Goal: Information Seeking & Learning: Find specific fact

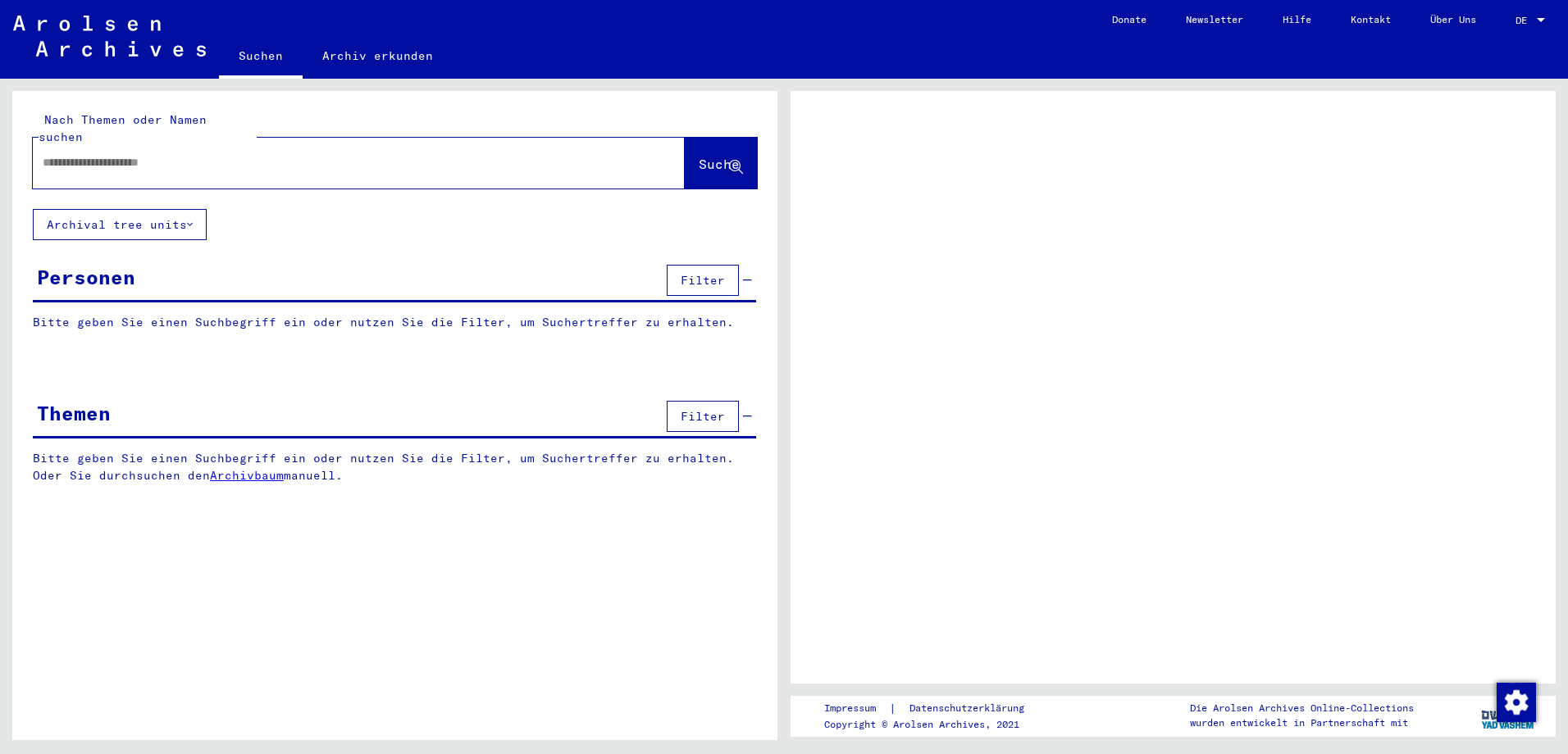
click at [282, 155] on input "text" at bounding box center [344, 162] width 602 height 17
type input "**********"
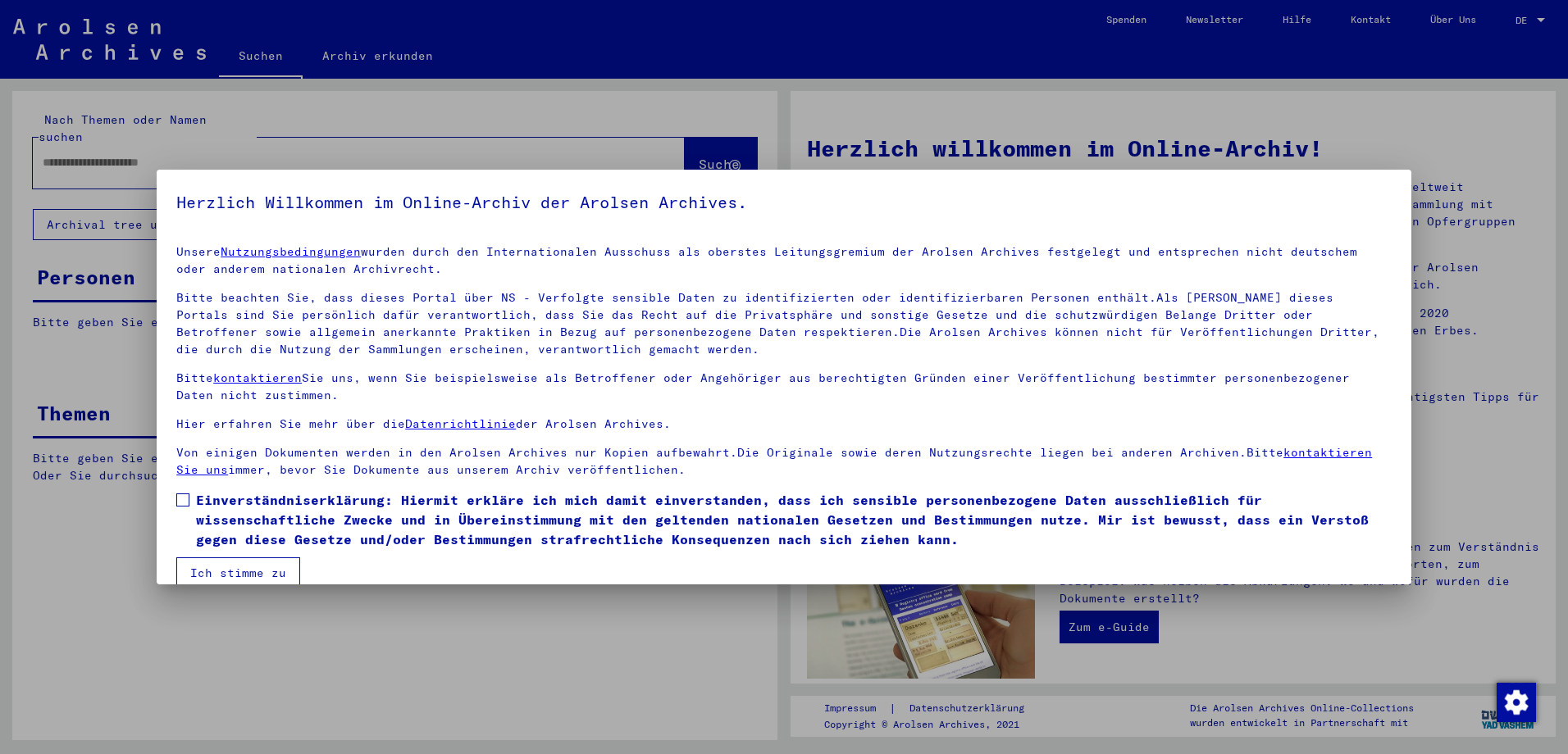
click at [189, 503] on span at bounding box center [182, 499] width 13 height 13
click at [221, 559] on button "Ich stimme zu" at bounding box center [238, 573] width 124 height 31
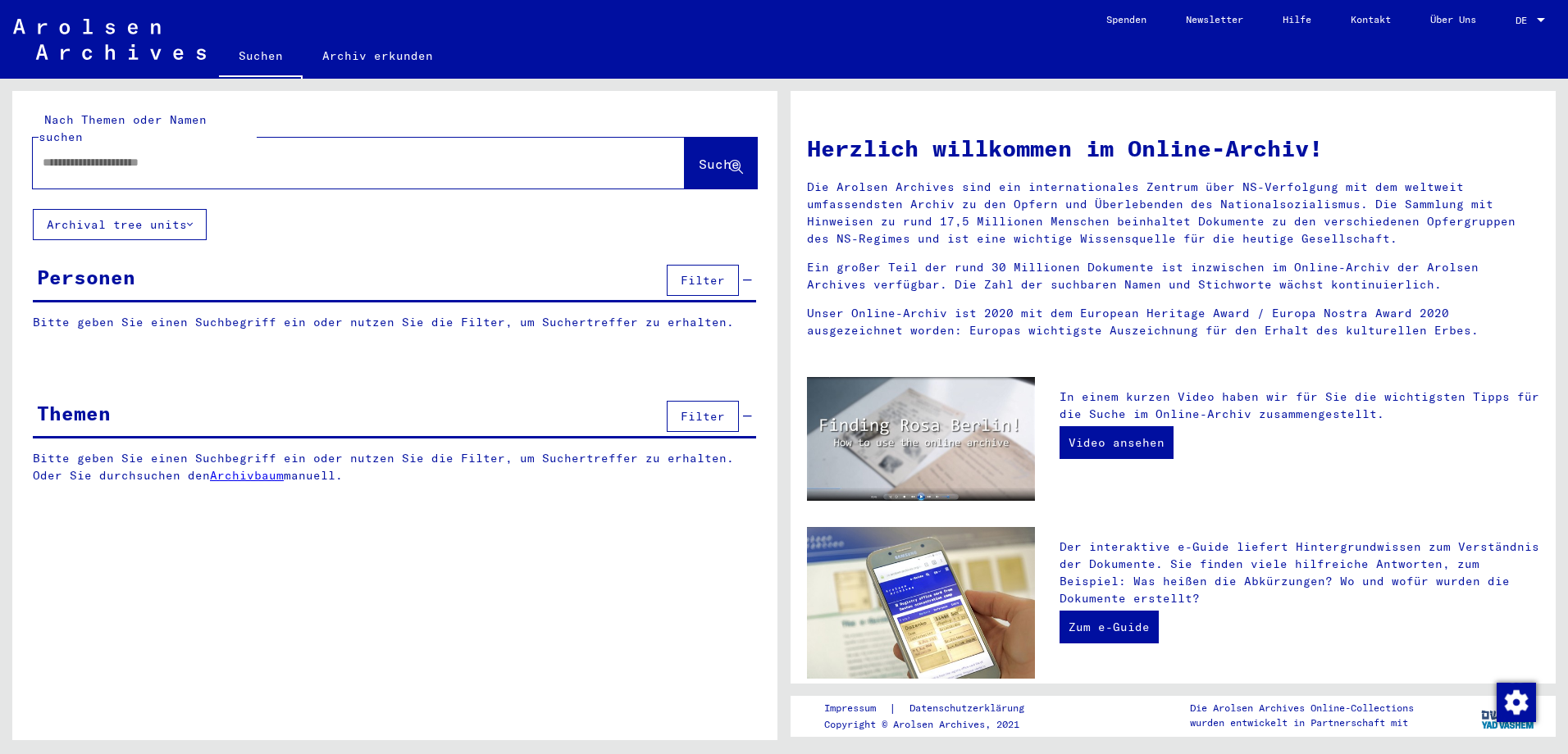
drag, startPoint x: 146, startPoint y: 150, endPoint x: 141, endPoint y: 137, distance: 13.9
click at [146, 155] on input "text" at bounding box center [339, 162] width 593 height 17
type input "**********"
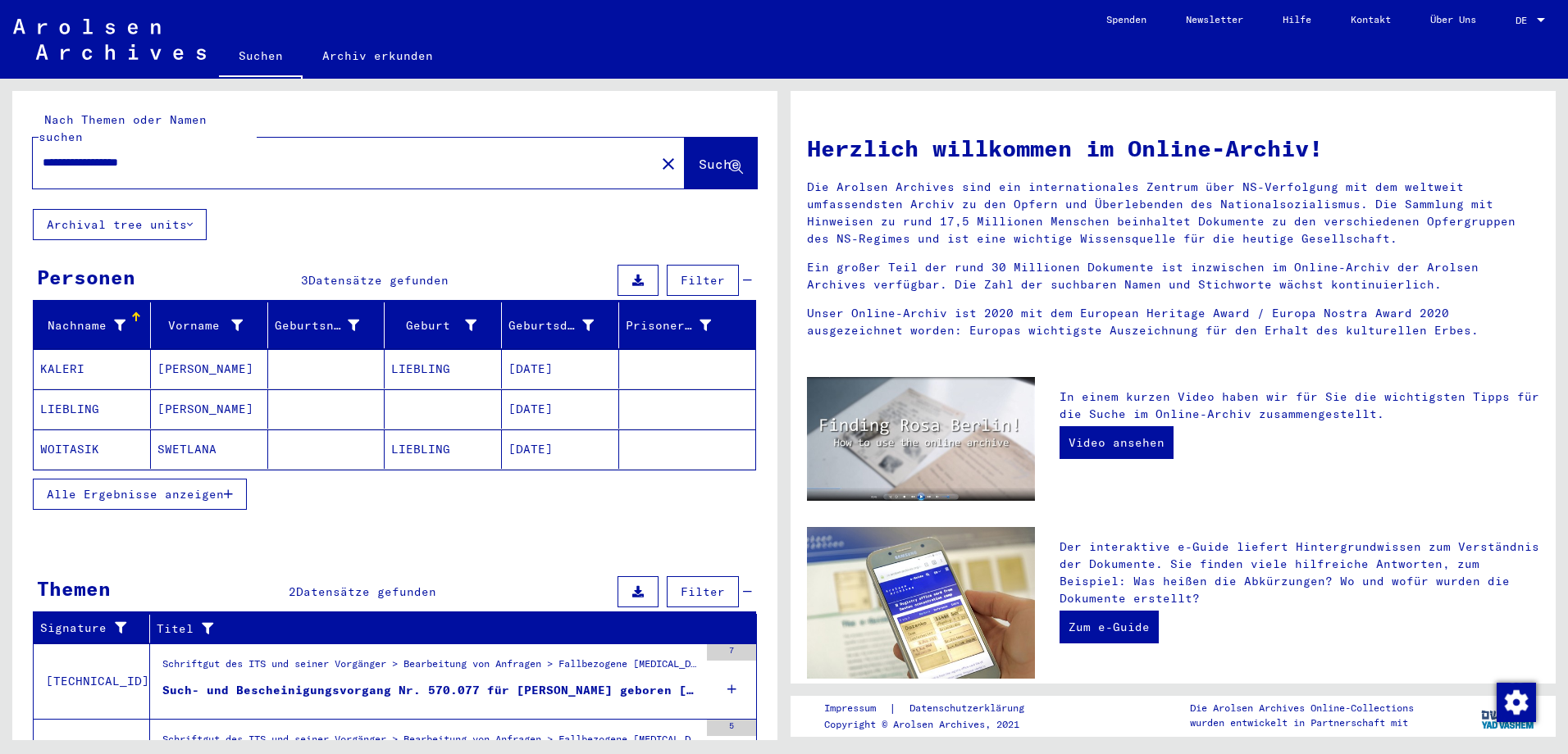
click at [190, 487] on span "Alle Ergebnisse anzeigen" at bounding box center [135, 494] width 177 height 15
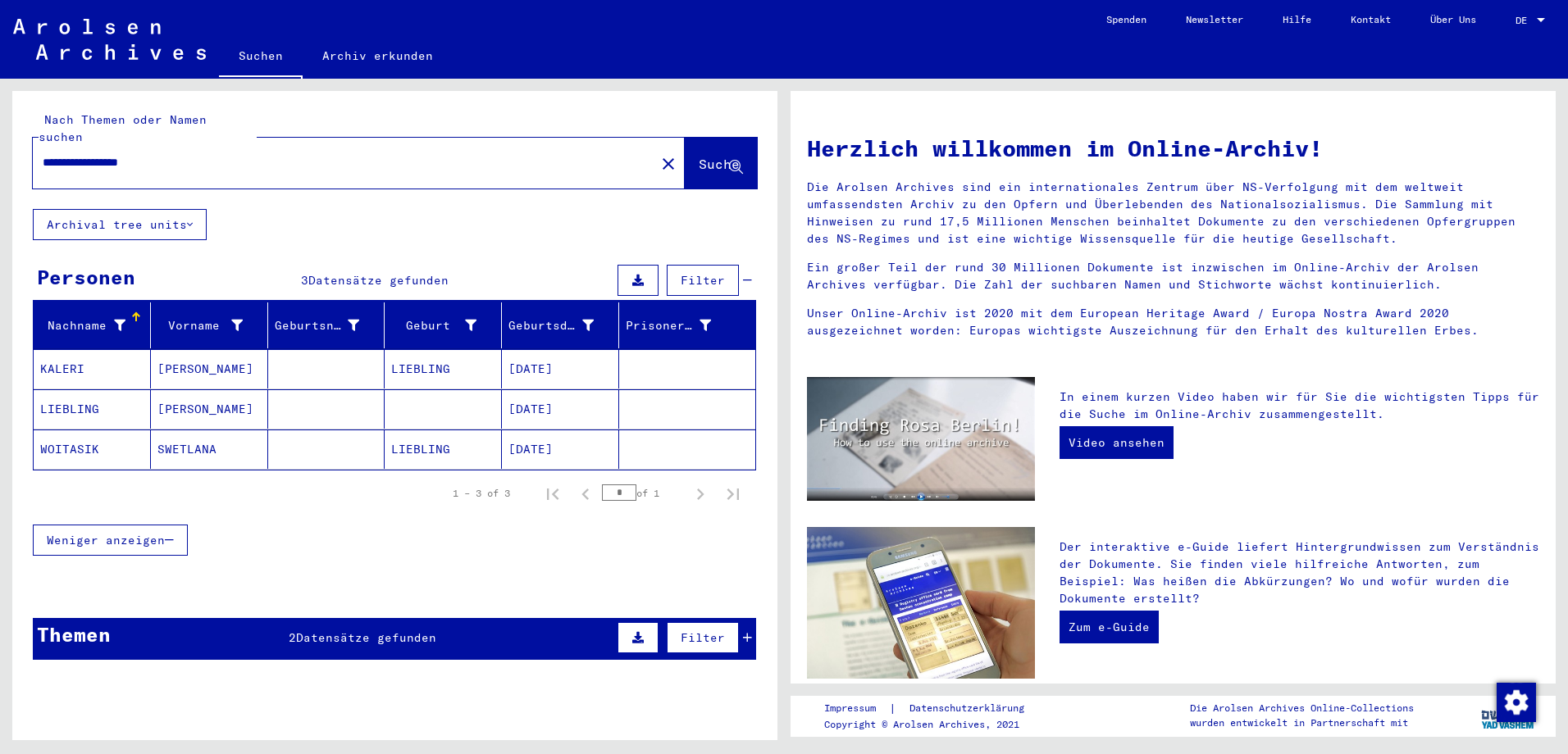
click at [362, 631] on span "Datensätze gefunden" at bounding box center [366, 638] width 140 height 15
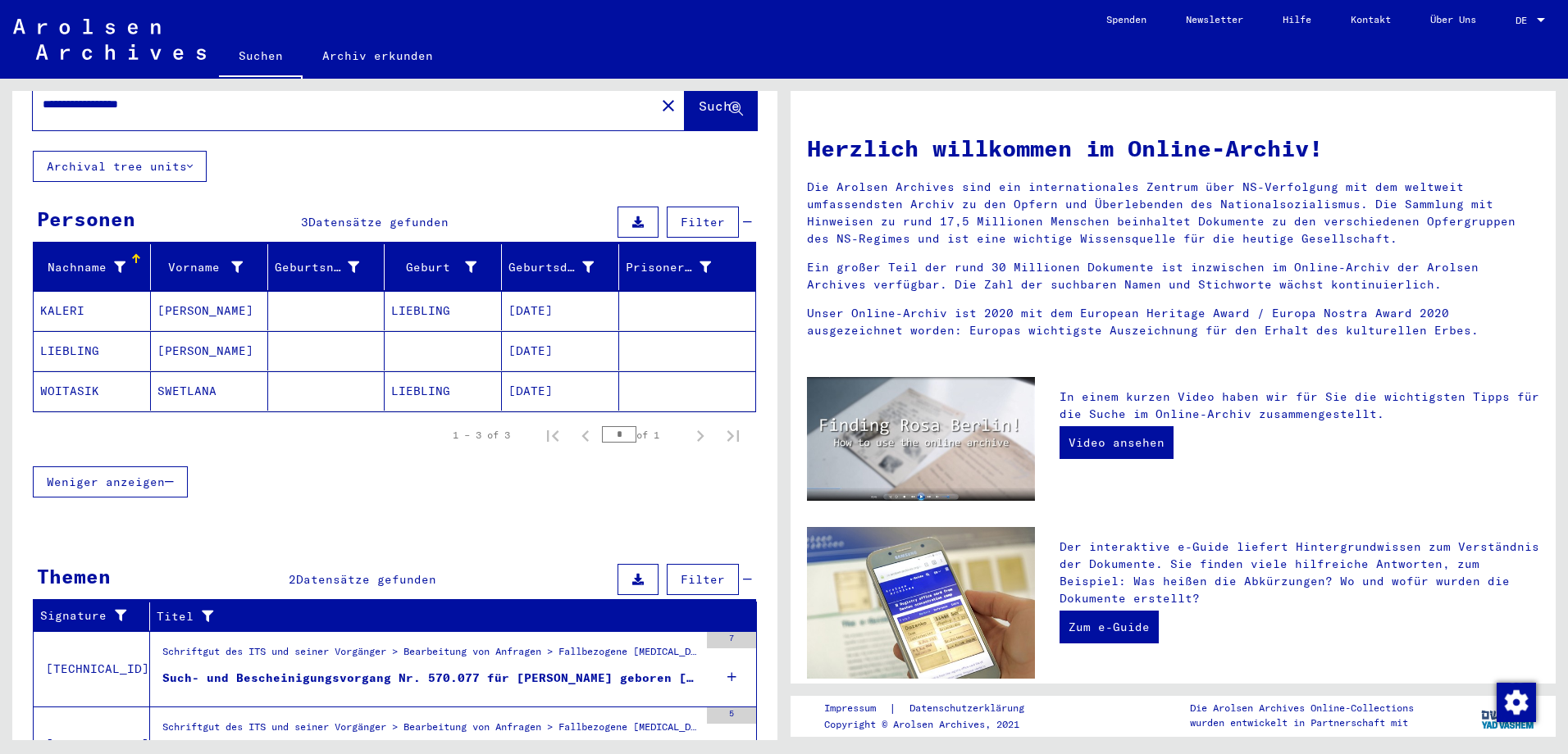
scroll to position [132, 0]
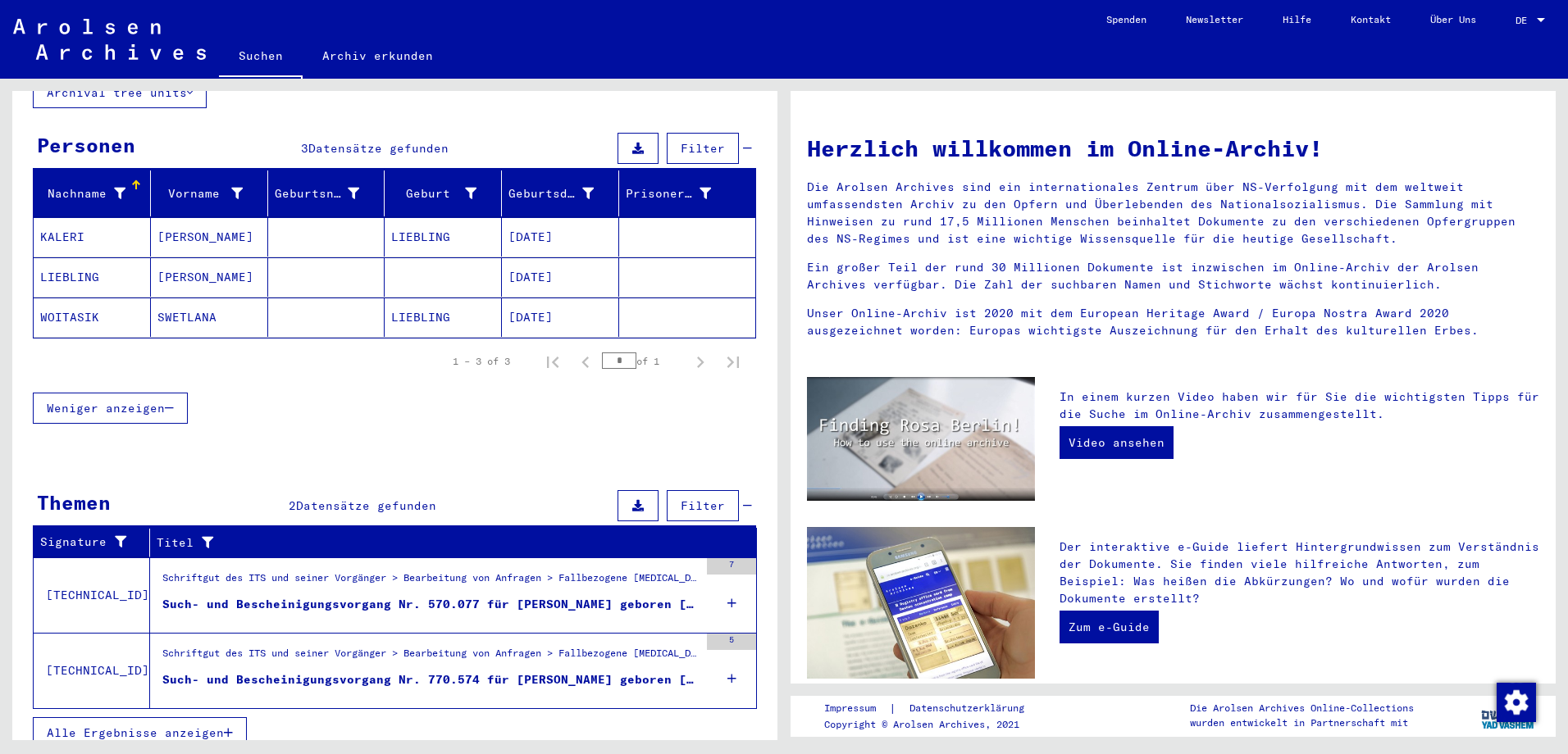
click at [626, 671] on div "Such- und Bescheinigungsvorgang Nr. 770.574 für [PERSON_NAME] geboren [DEMOGRAP…" at bounding box center [430, 679] width 536 height 17
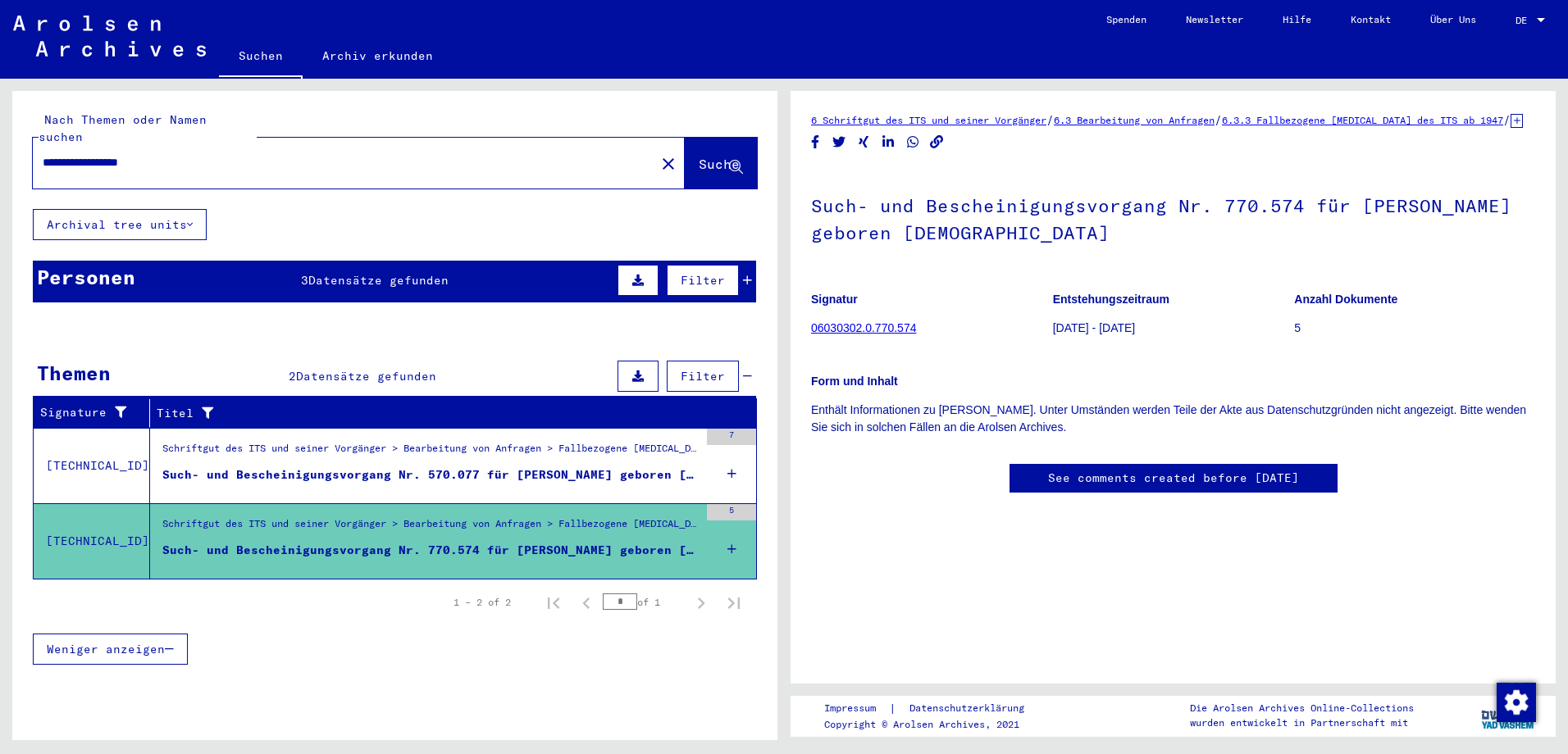
click at [905, 335] on link "06030302.0.770.574" at bounding box center [863, 328] width 105 height 13
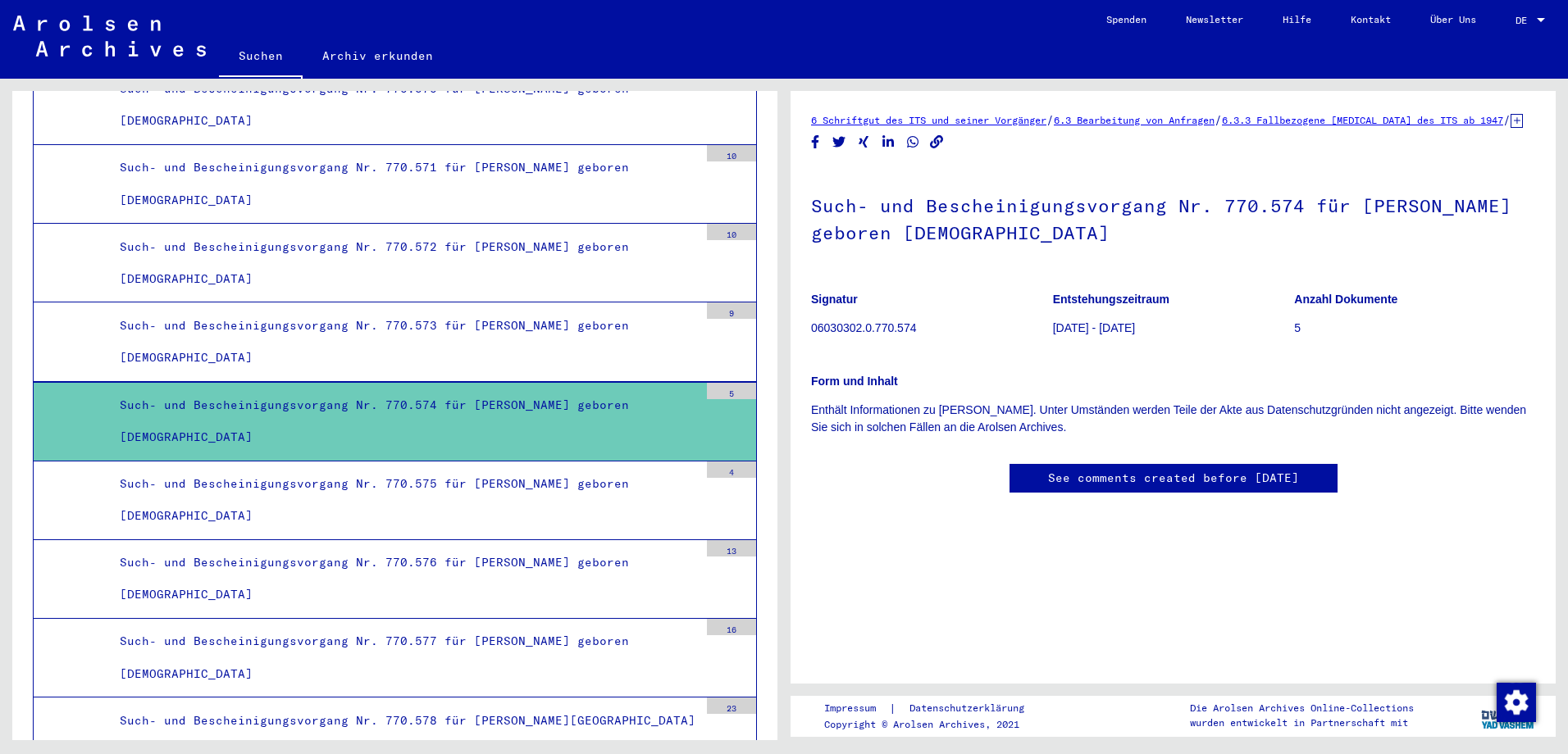
click at [372, 407] on div "Such- und Bescheinigungsvorgang Nr. 770.574 für [PERSON_NAME] geboren [DEMOGRAP…" at bounding box center [403, 421] width 592 height 64
click at [1201, 353] on figure "Entstehungszeitraum [DATE] - [DATE]" at bounding box center [1173, 316] width 241 height 74
click at [1410, 116] on link "6.3.3 Fallbezogene [MEDICAL_DATA] des ITS ab 1947" at bounding box center [1362, 120] width 282 height 12
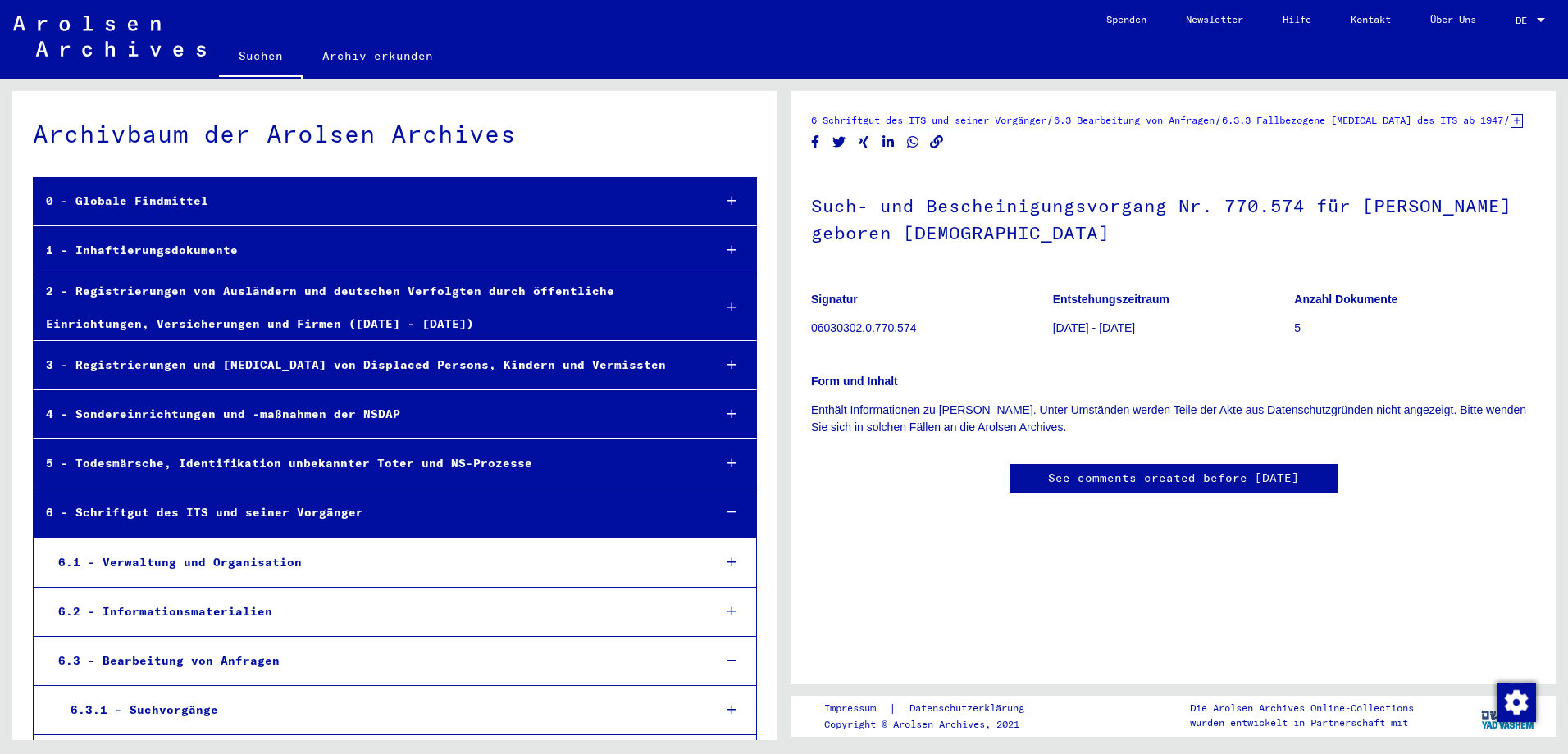
click at [271, 50] on link "Suchen" at bounding box center [260, 57] width 84 height 42
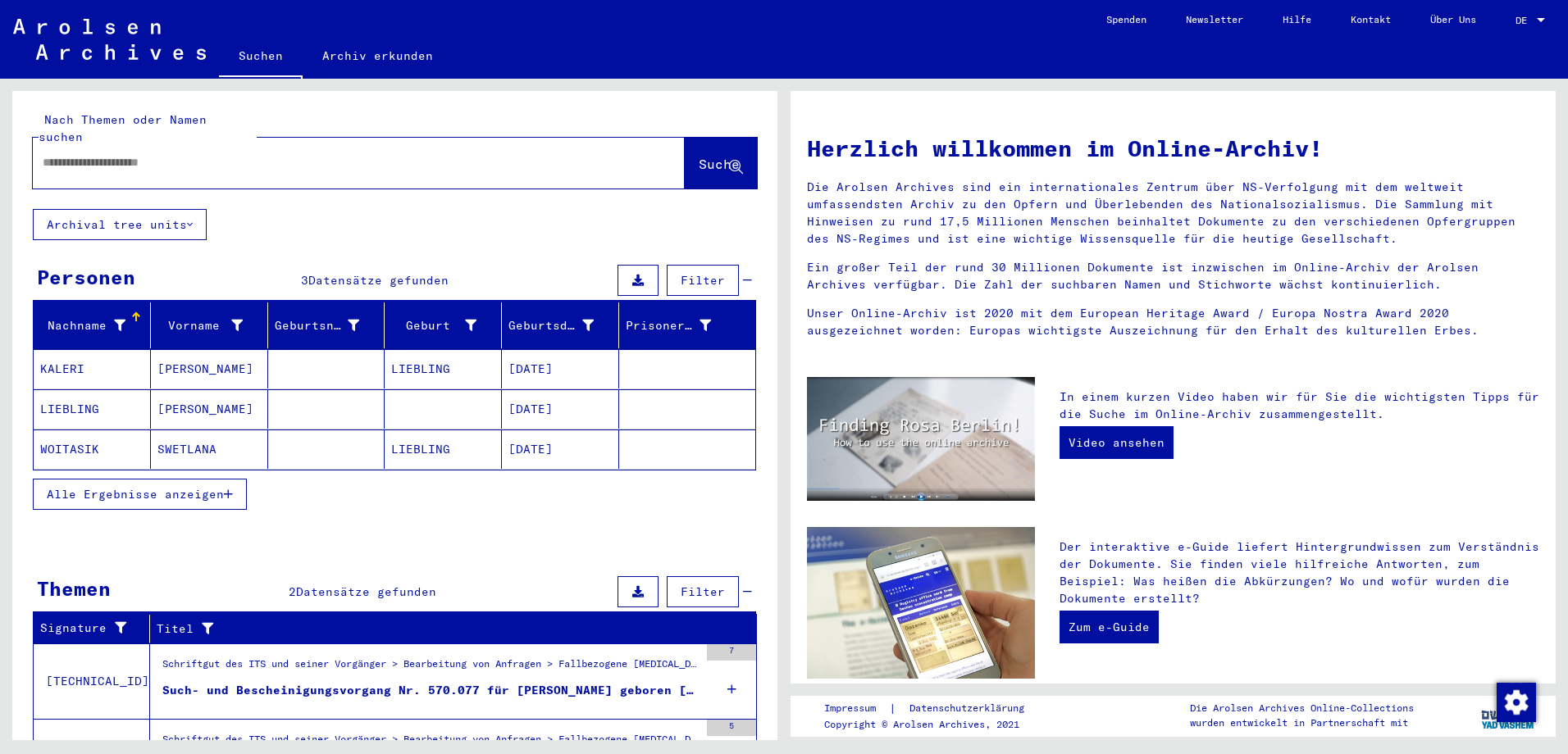
click at [190, 155] on input "text" at bounding box center [339, 162] width 593 height 17
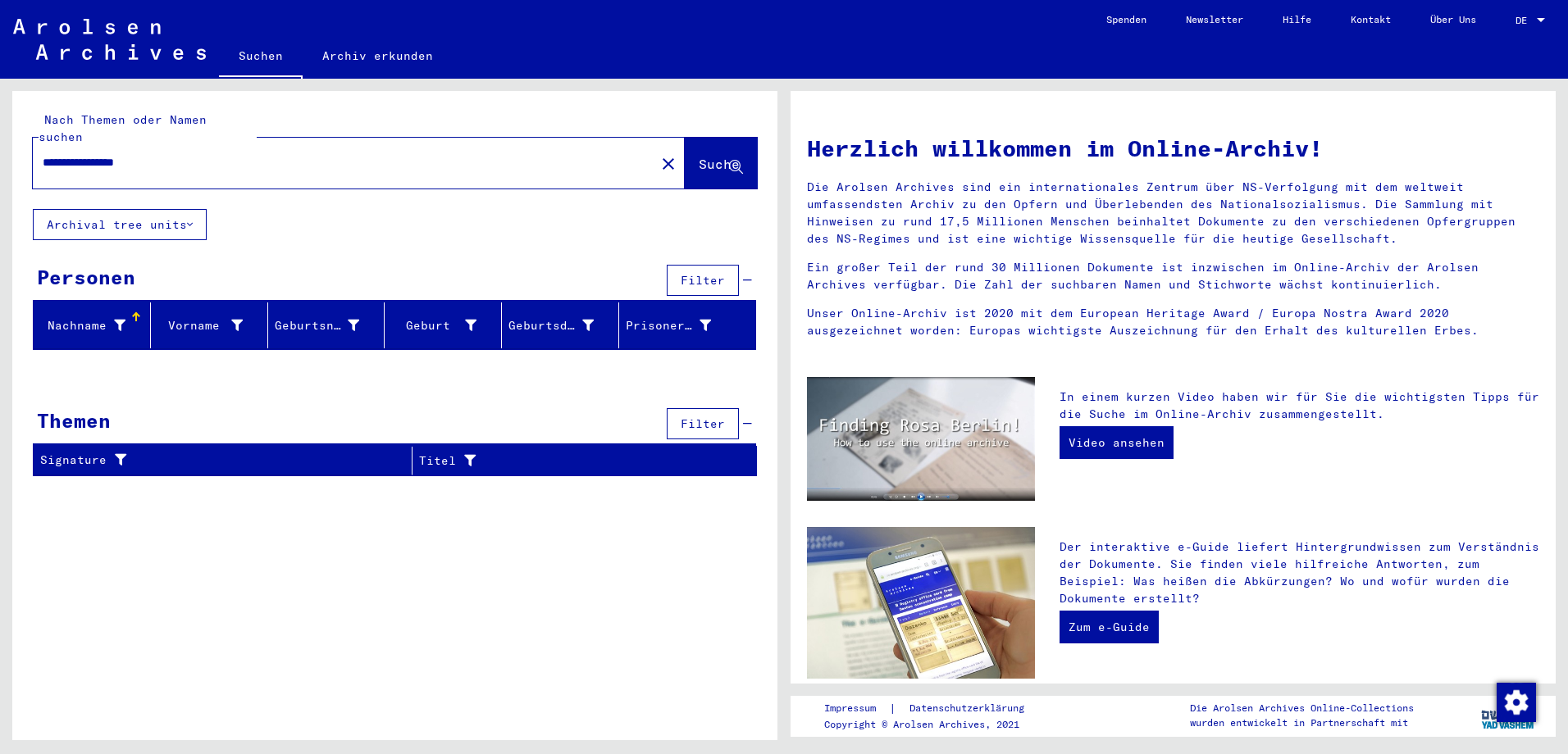
drag, startPoint x: 190, startPoint y: 145, endPoint x: 109, endPoint y: 150, distance: 81.2
click at [109, 155] on input "**********" at bounding box center [339, 162] width 593 height 17
drag, startPoint x: 212, startPoint y: 133, endPoint x: -3, endPoint y: 154, distance: 216.0
click at [0, 154] on html "**********" at bounding box center [784, 377] width 1568 height 754
drag, startPoint x: 0, startPoint y: 154, endPoint x: 199, endPoint y: 150, distance: 199.0
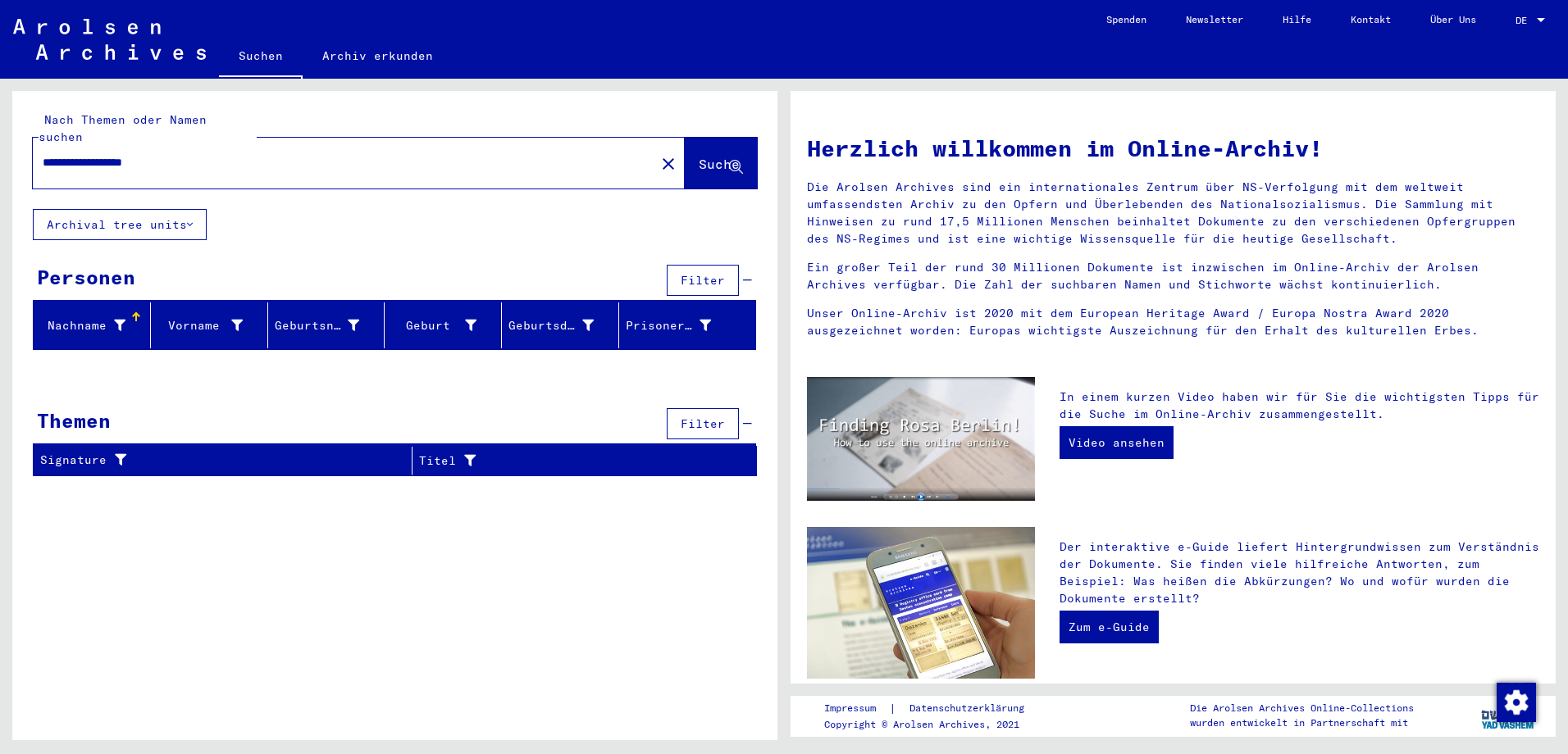
click at [199, 155] on input "**********" at bounding box center [339, 162] width 593 height 17
drag, startPoint x: 200, startPoint y: 149, endPoint x: 50, endPoint y: 164, distance: 150.7
click at [50, 164] on div "**********" at bounding box center [358, 163] width 652 height 51
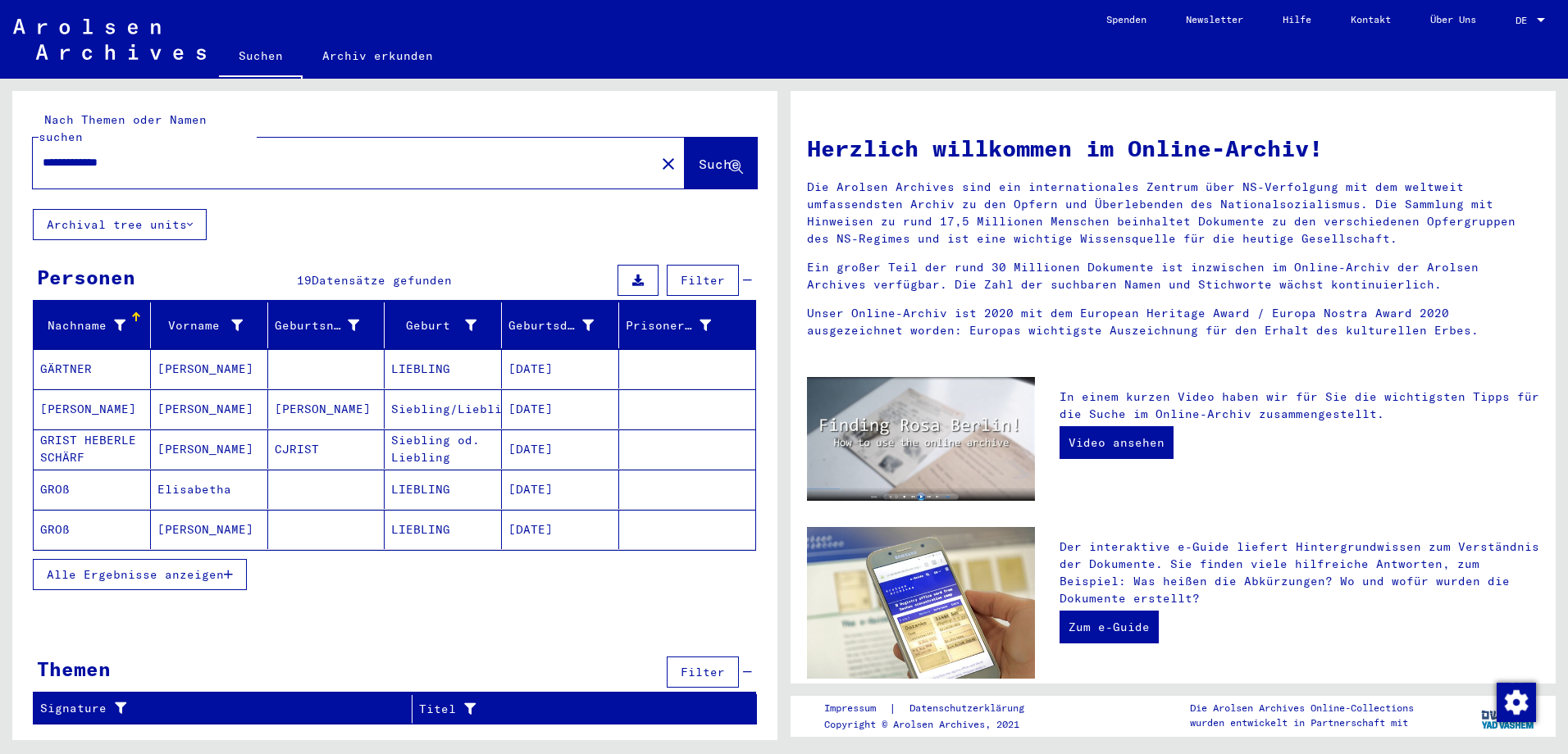
click at [92, 567] on span "Alle Ergebnisse anzeigen" at bounding box center [135, 574] width 177 height 15
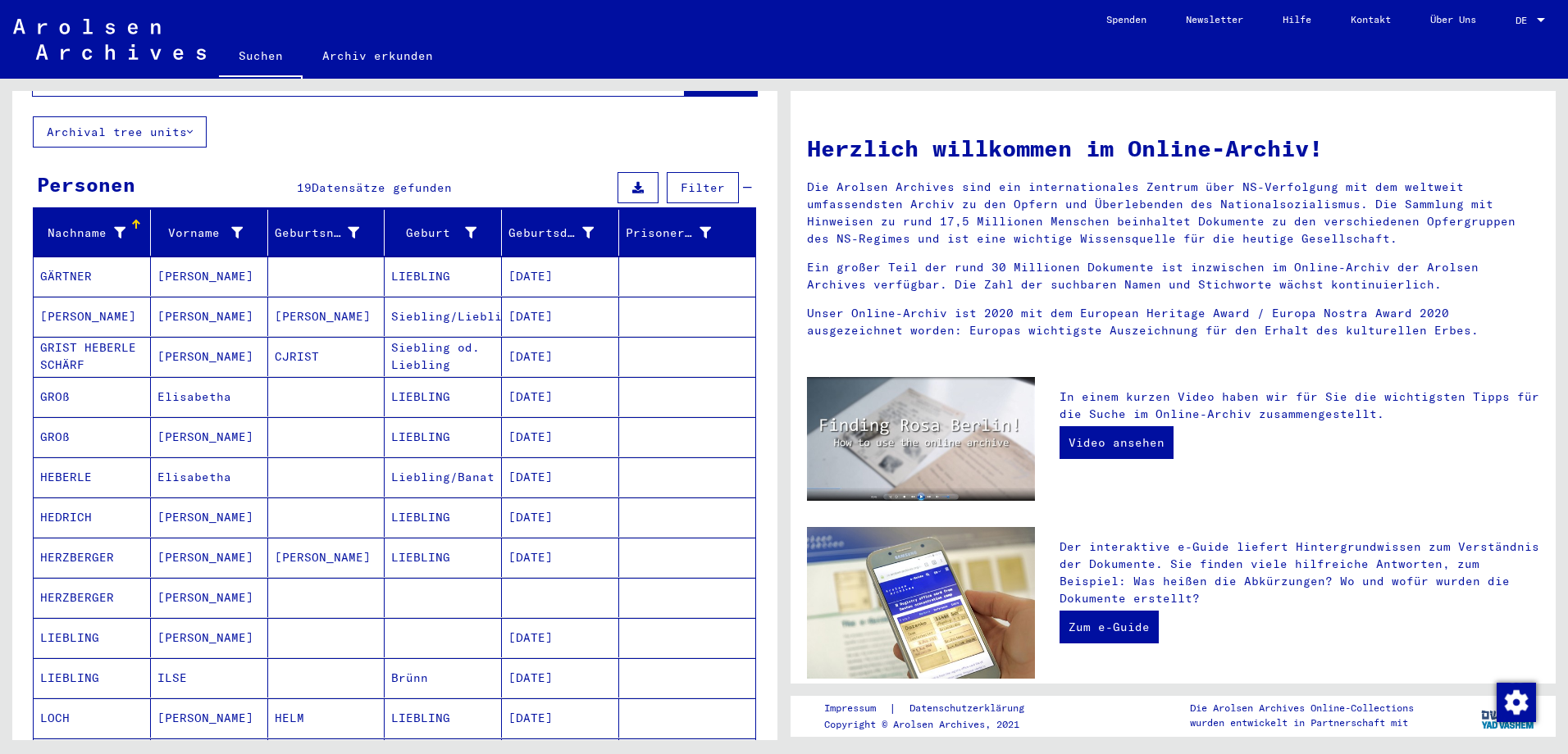
scroll to position [246, 0]
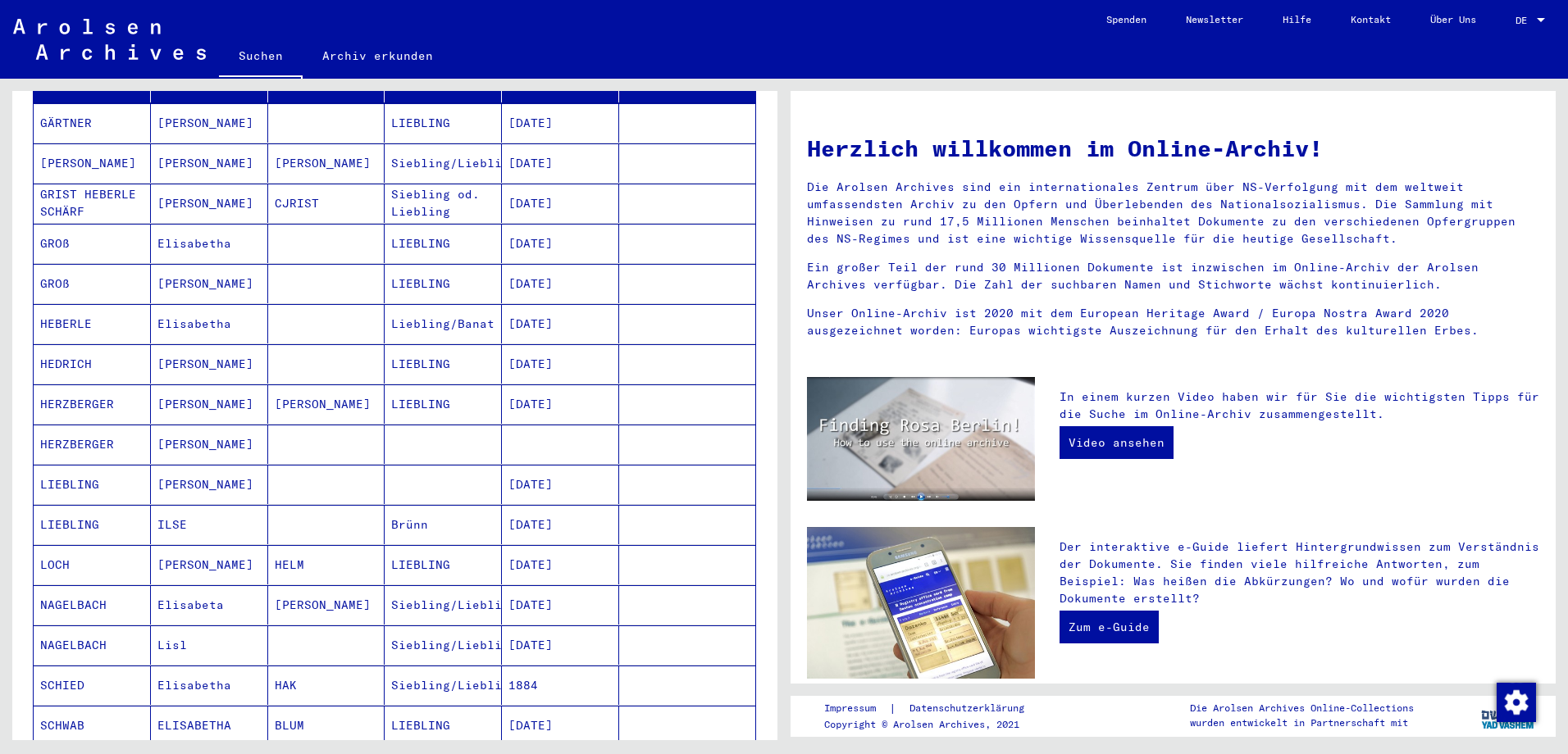
click at [64, 505] on mat-cell "LIEBLING" at bounding box center [92, 525] width 117 height 39
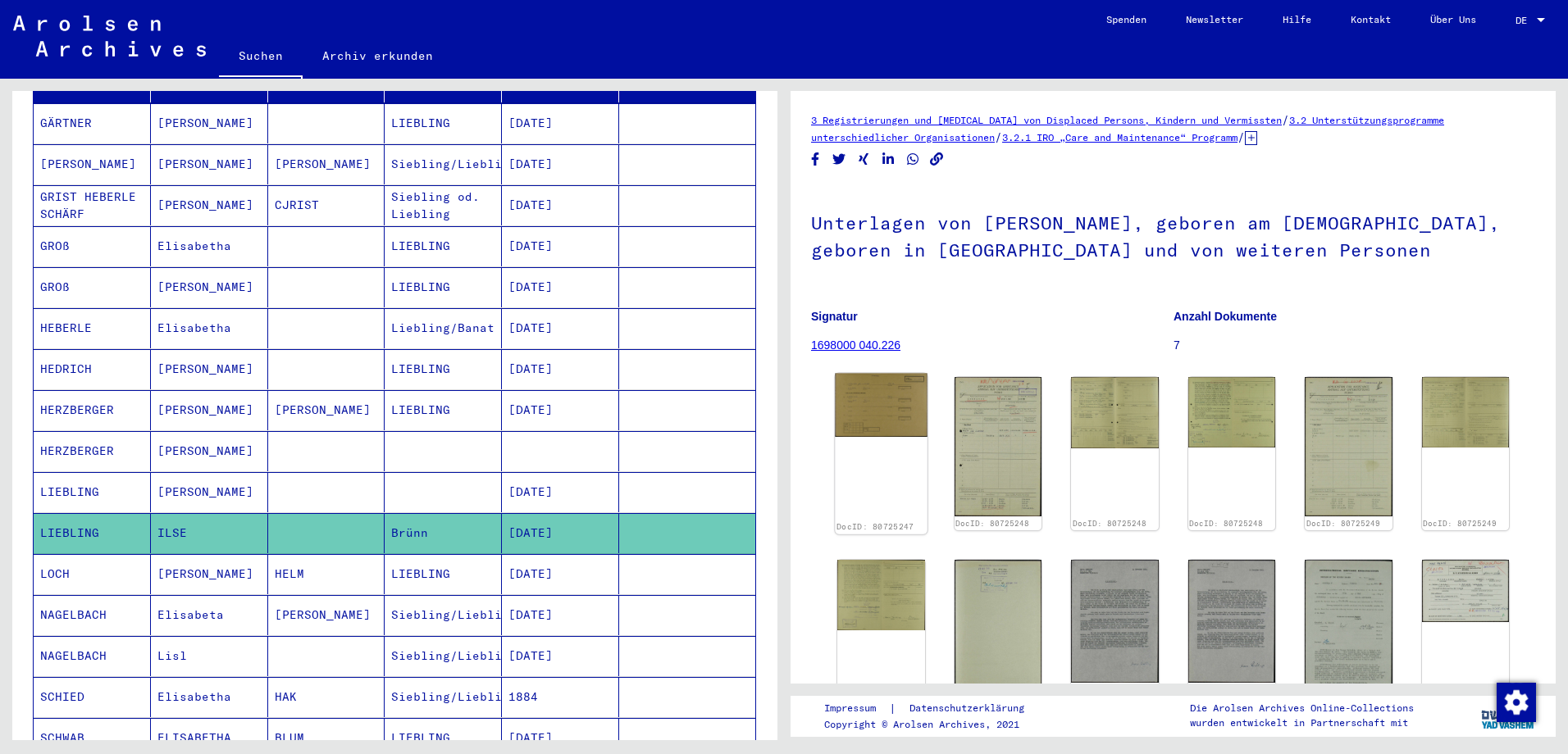
click at [876, 408] on img at bounding box center [880, 406] width 92 height 64
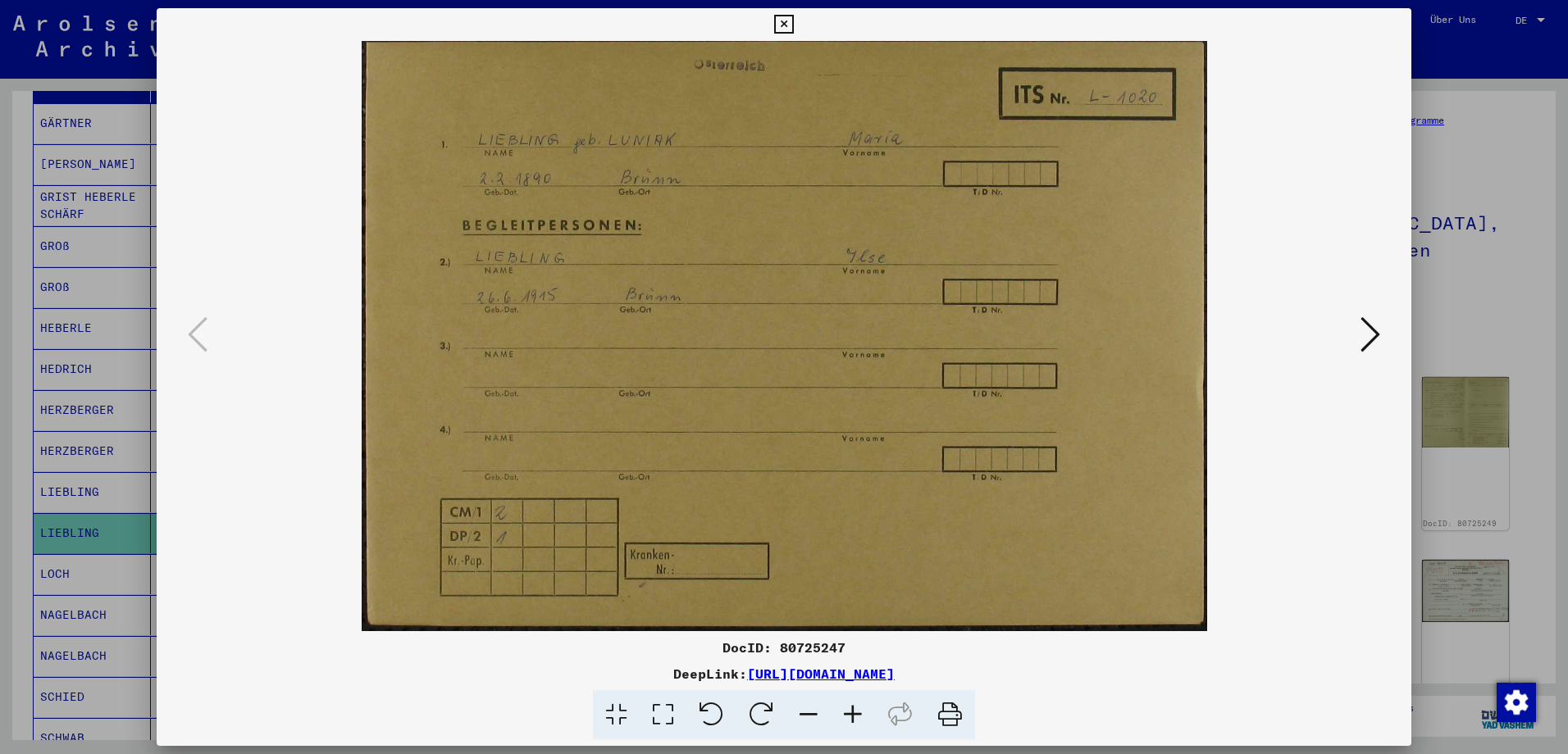
click at [1364, 332] on icon at bounding box center [1370, 335] width 20 height 39
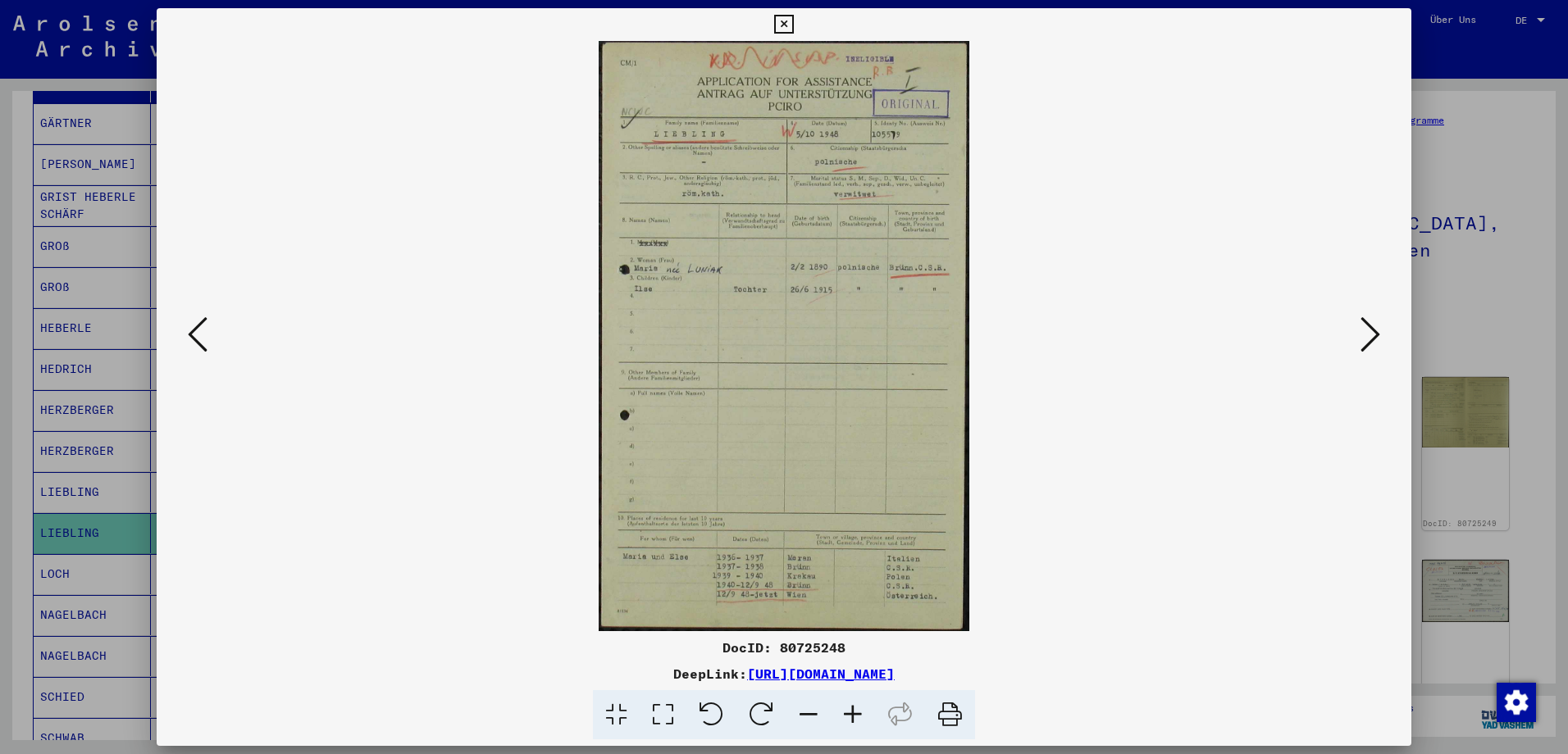
click at [1368, 327] on icon at bounding box center [1370, 335] width 20 height 39
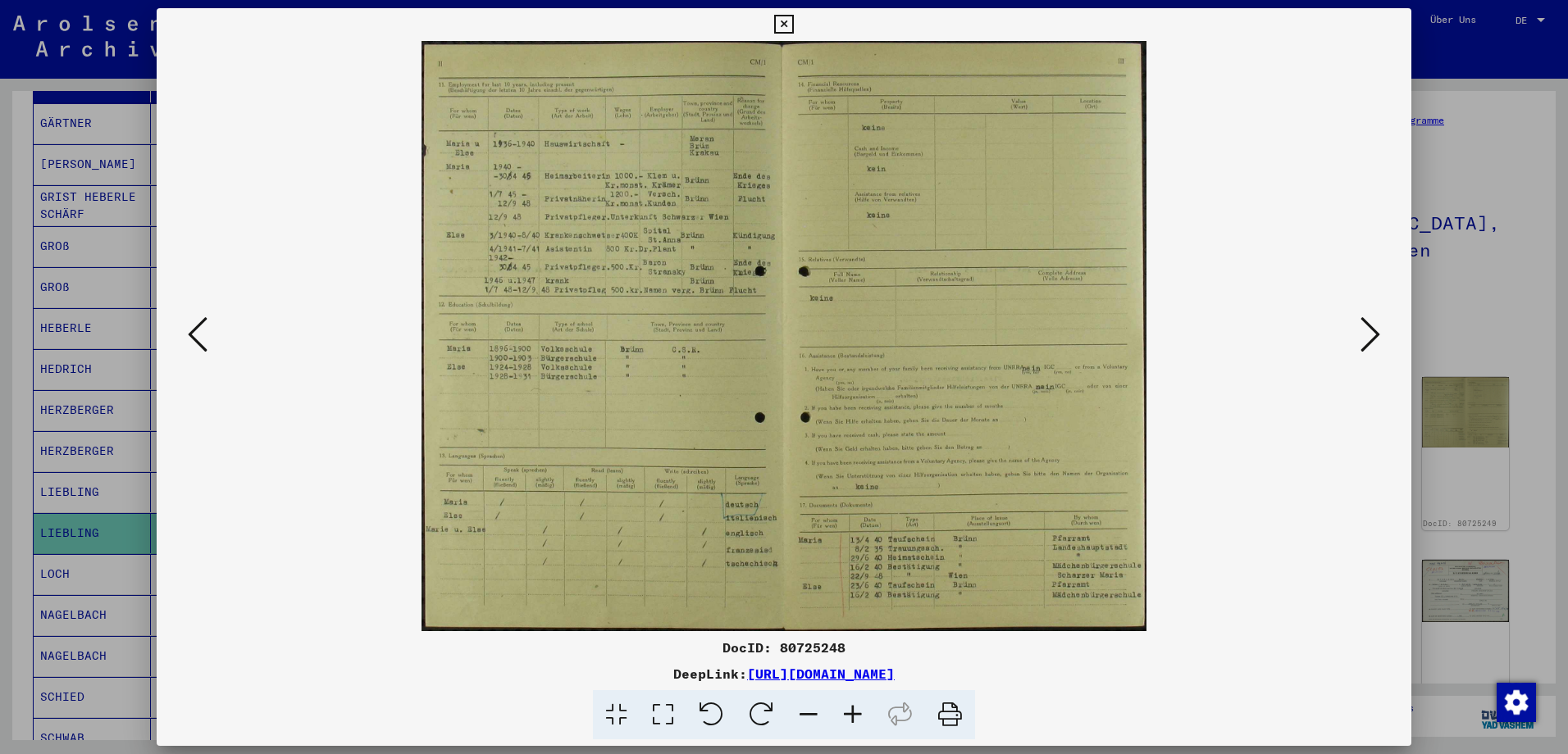
click at [853, 713] on icon at bounding box center [852, 715] width 44 height 50
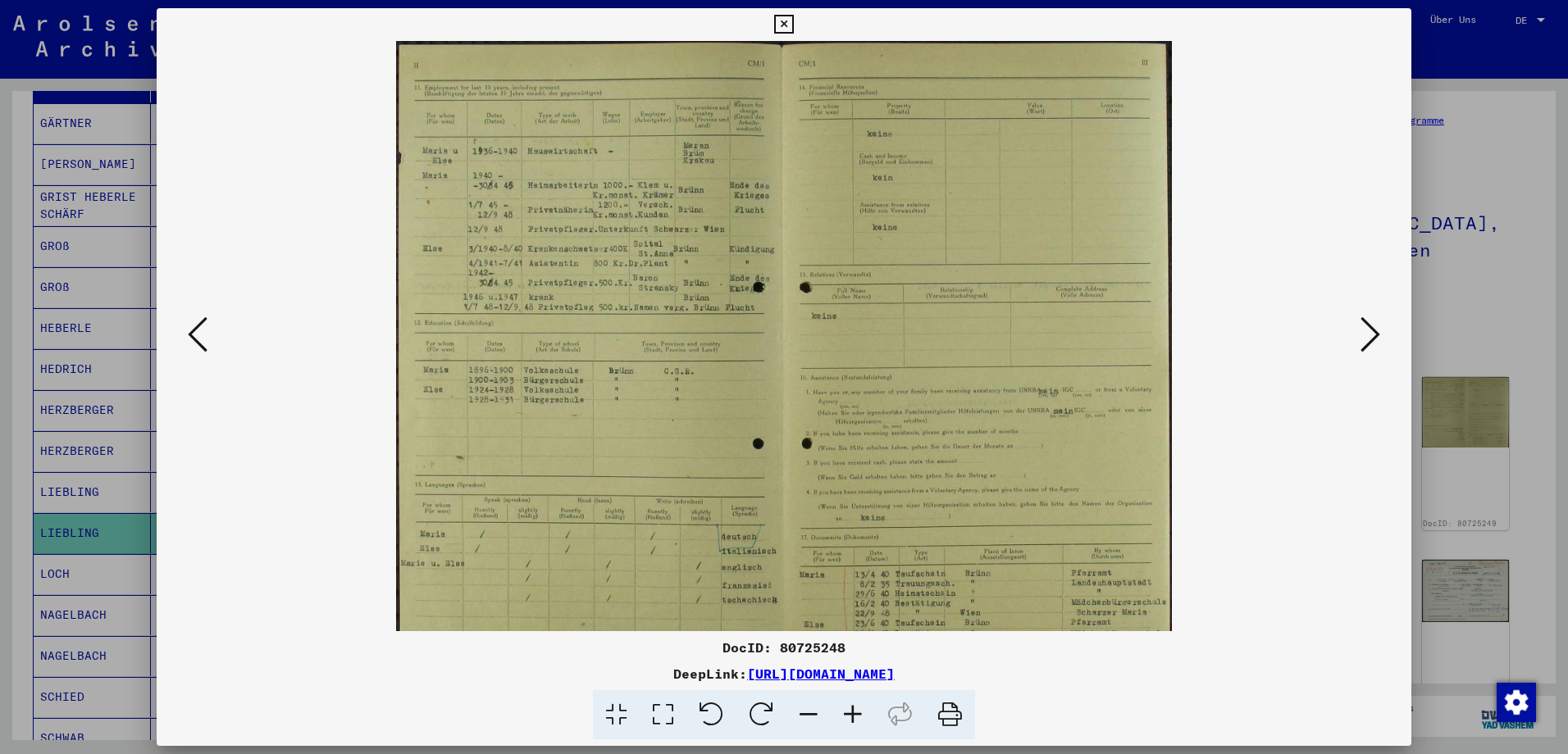
click at [853, 713] on icon at bounding box center [852, 715] width 44 height 50
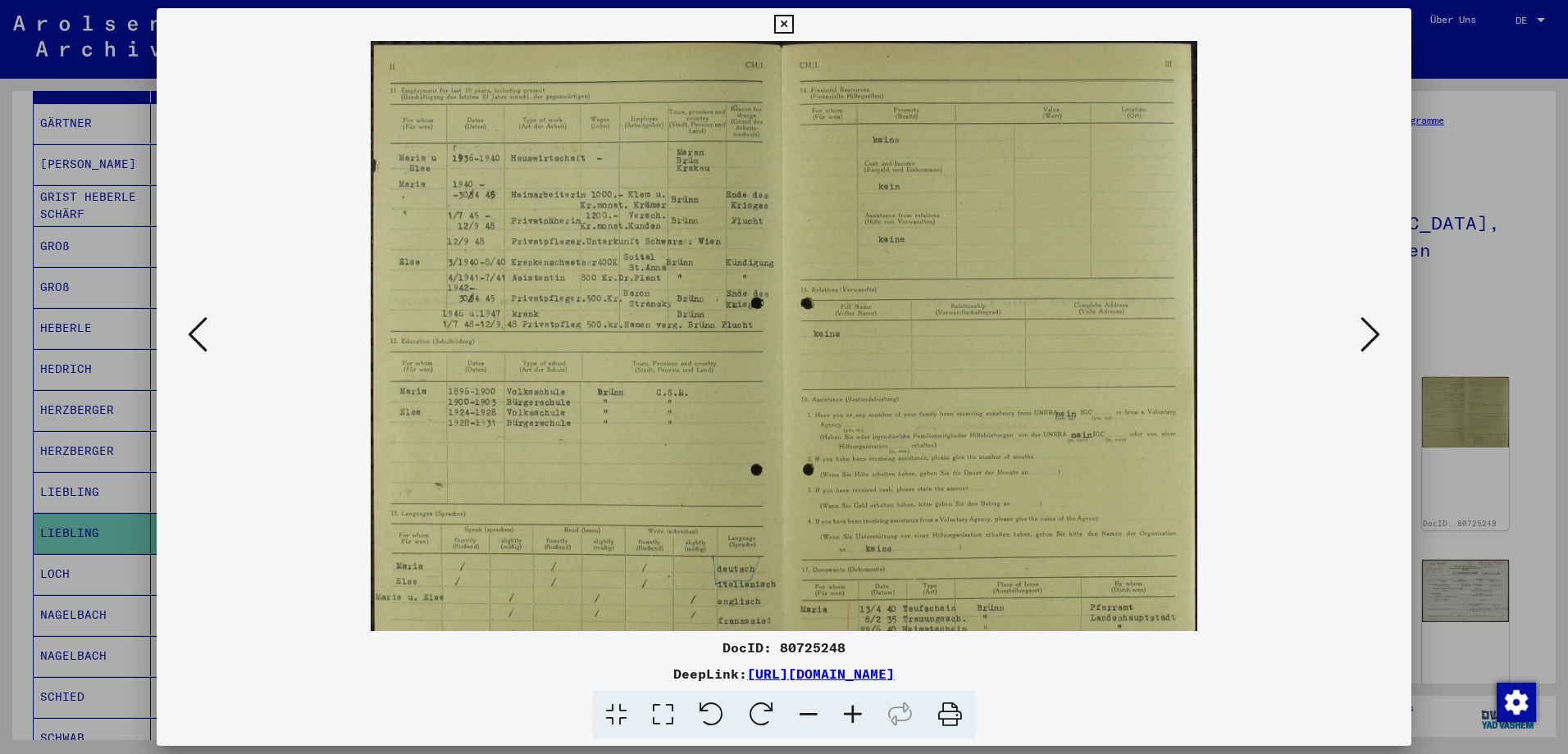
click at [853, 713] on icon at bounding box center [852, 715] width 44 height 50
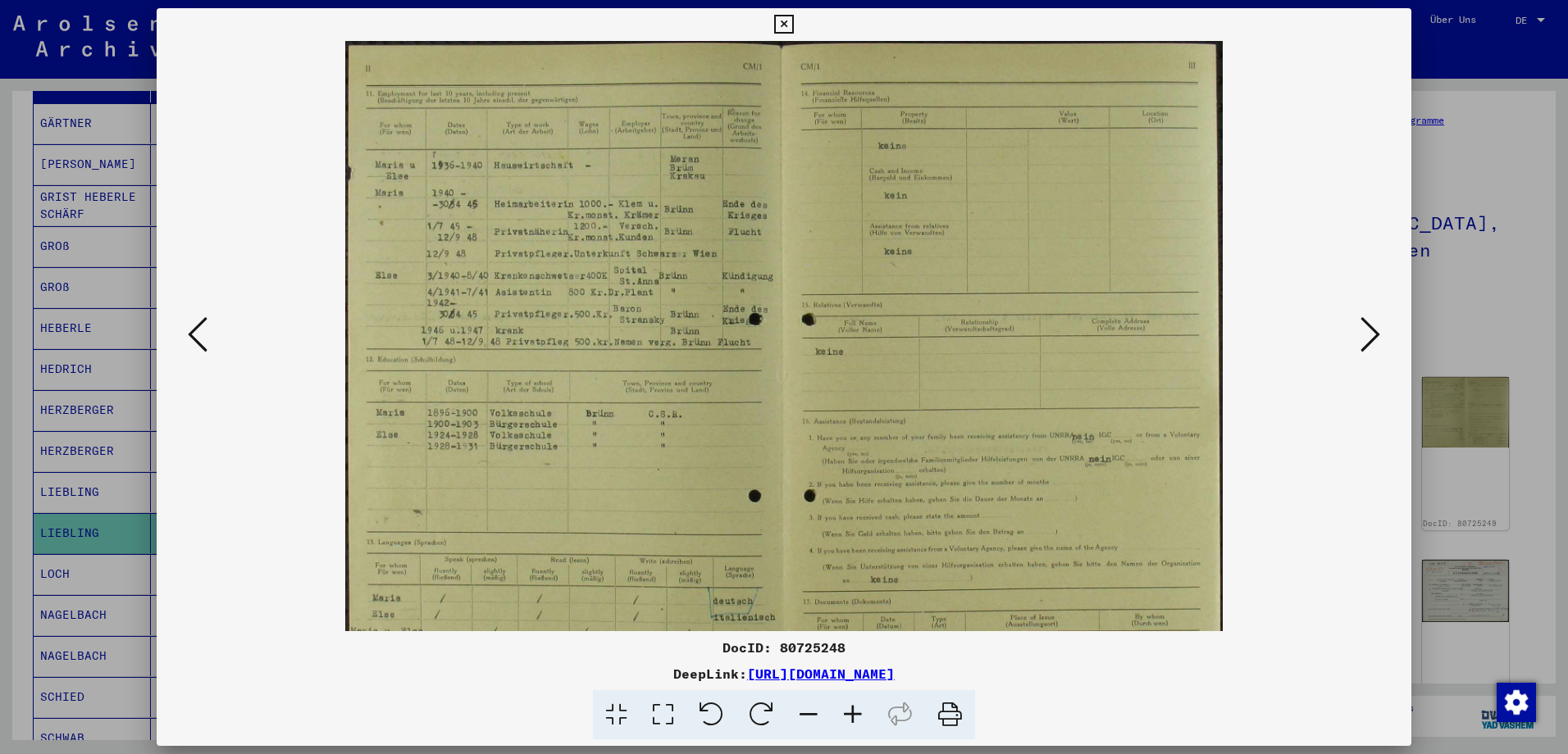
click at [853, 713] on icon at bounding box center [852, 715] width 44 height 50
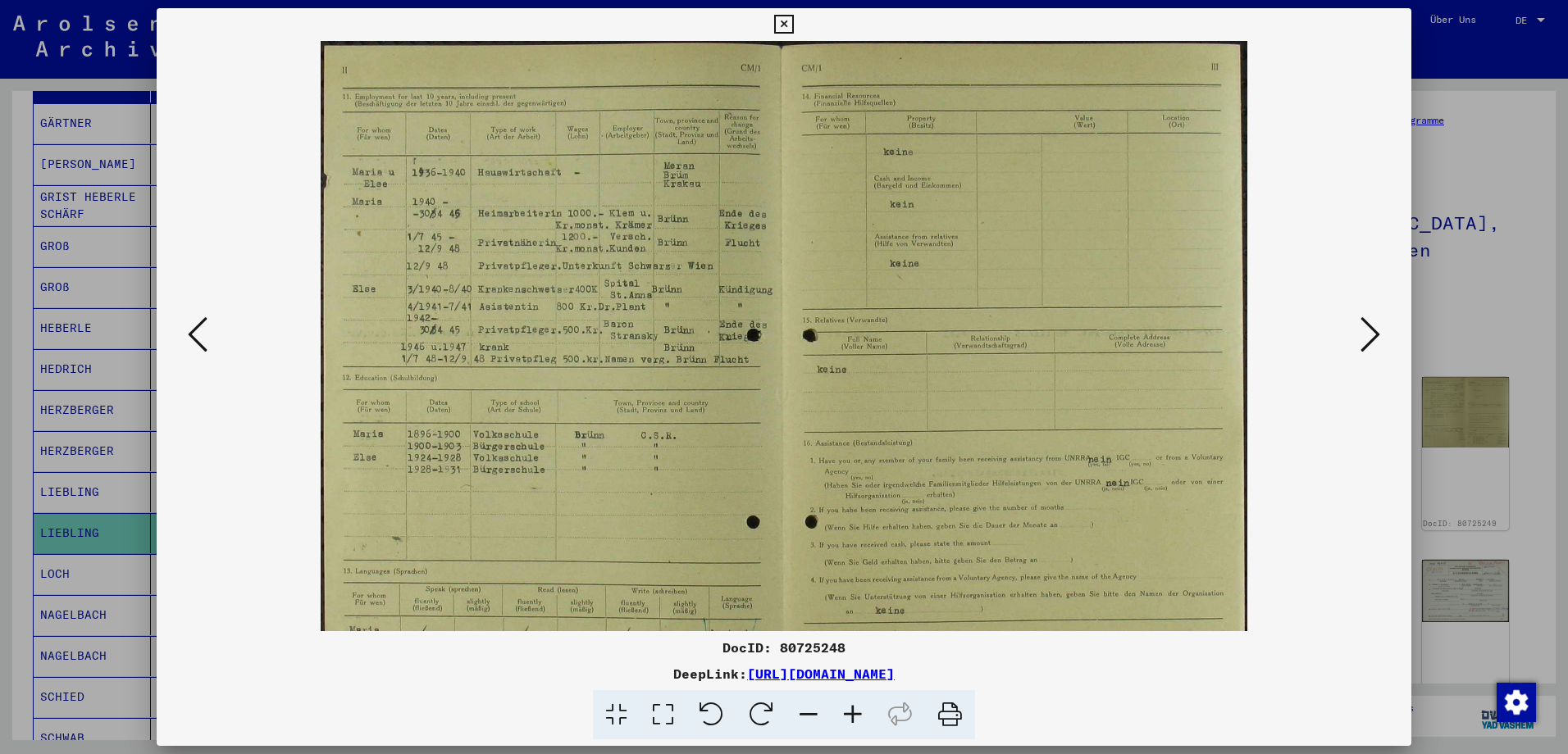
click at [819, 711] on icon at bounding box center [808, 715] width 44 height 50
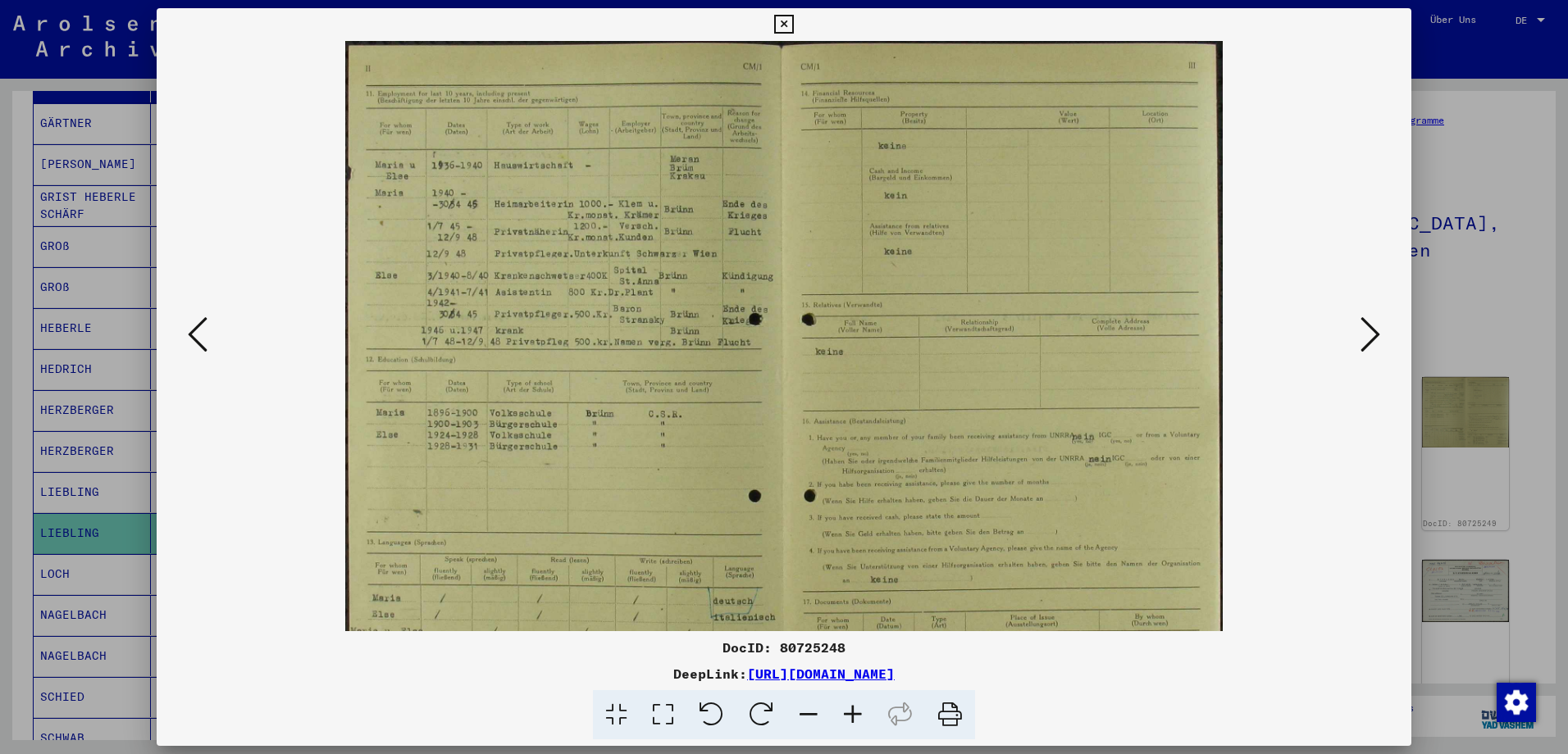
click at [197, 345] on icon at bounding box center [198, 335] width 20 height 39
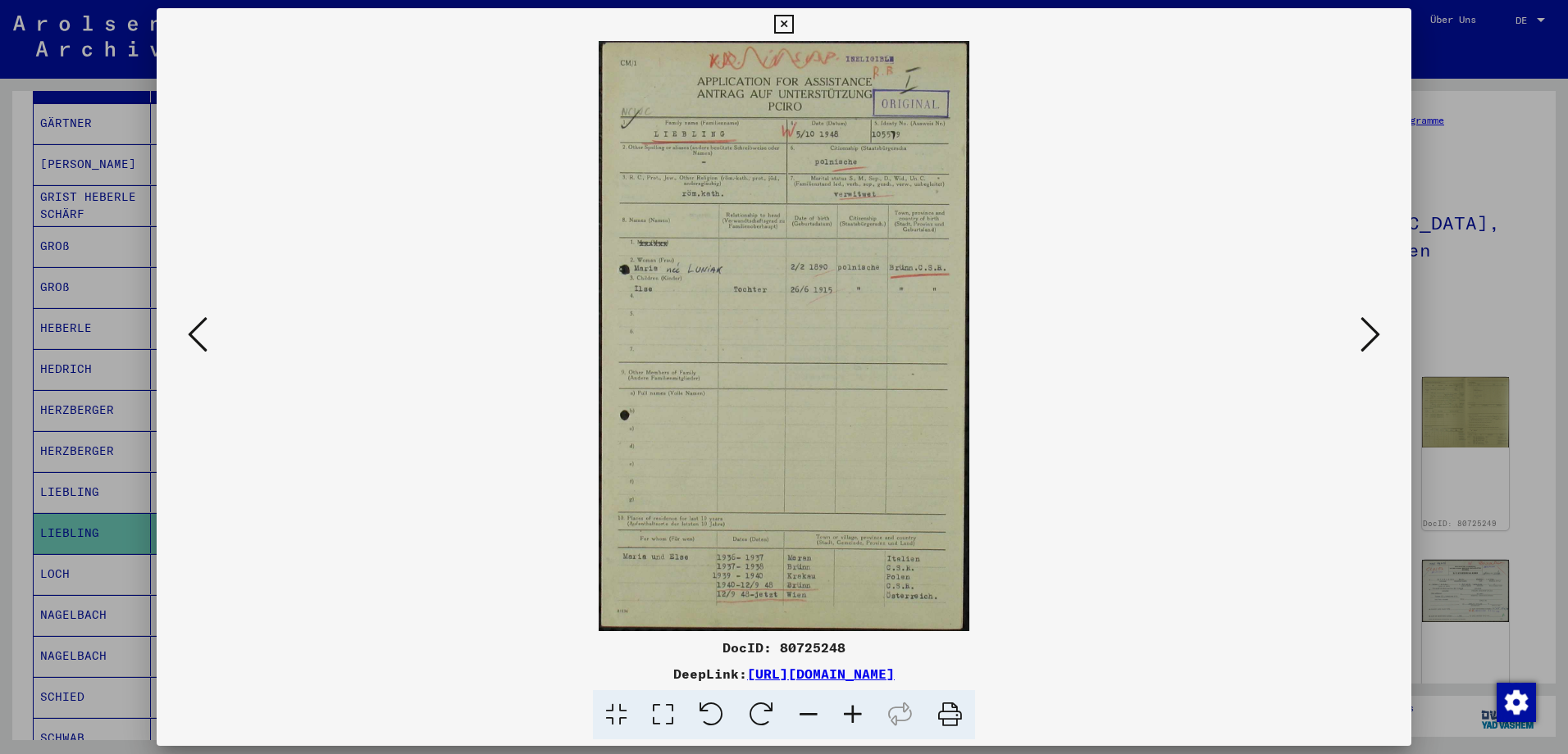
click at [847, 709] on icon at bounding box center [852, 715] width 44 height 50
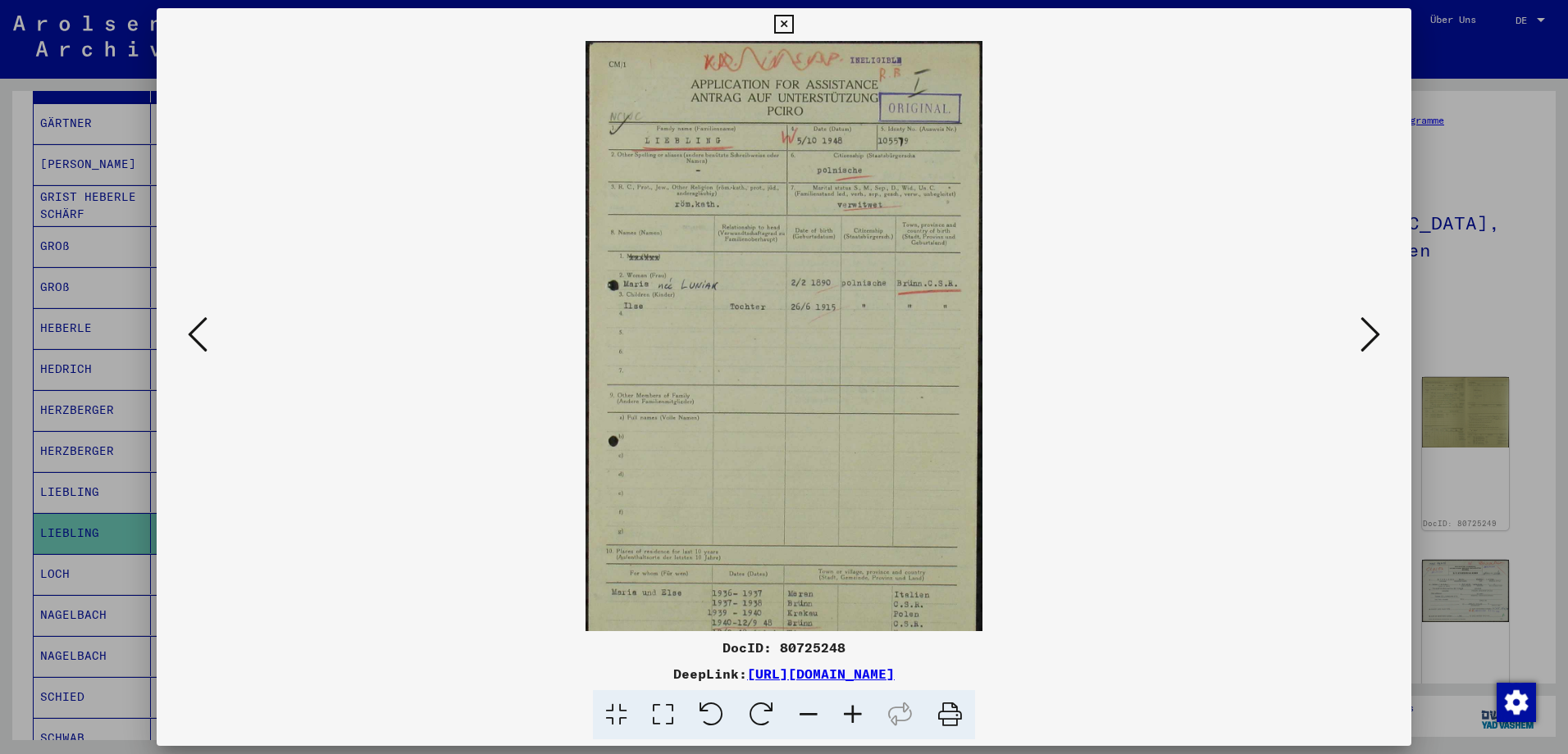
click at [847, 709] on icon at bounding box center [852, 715] width 44 height 50
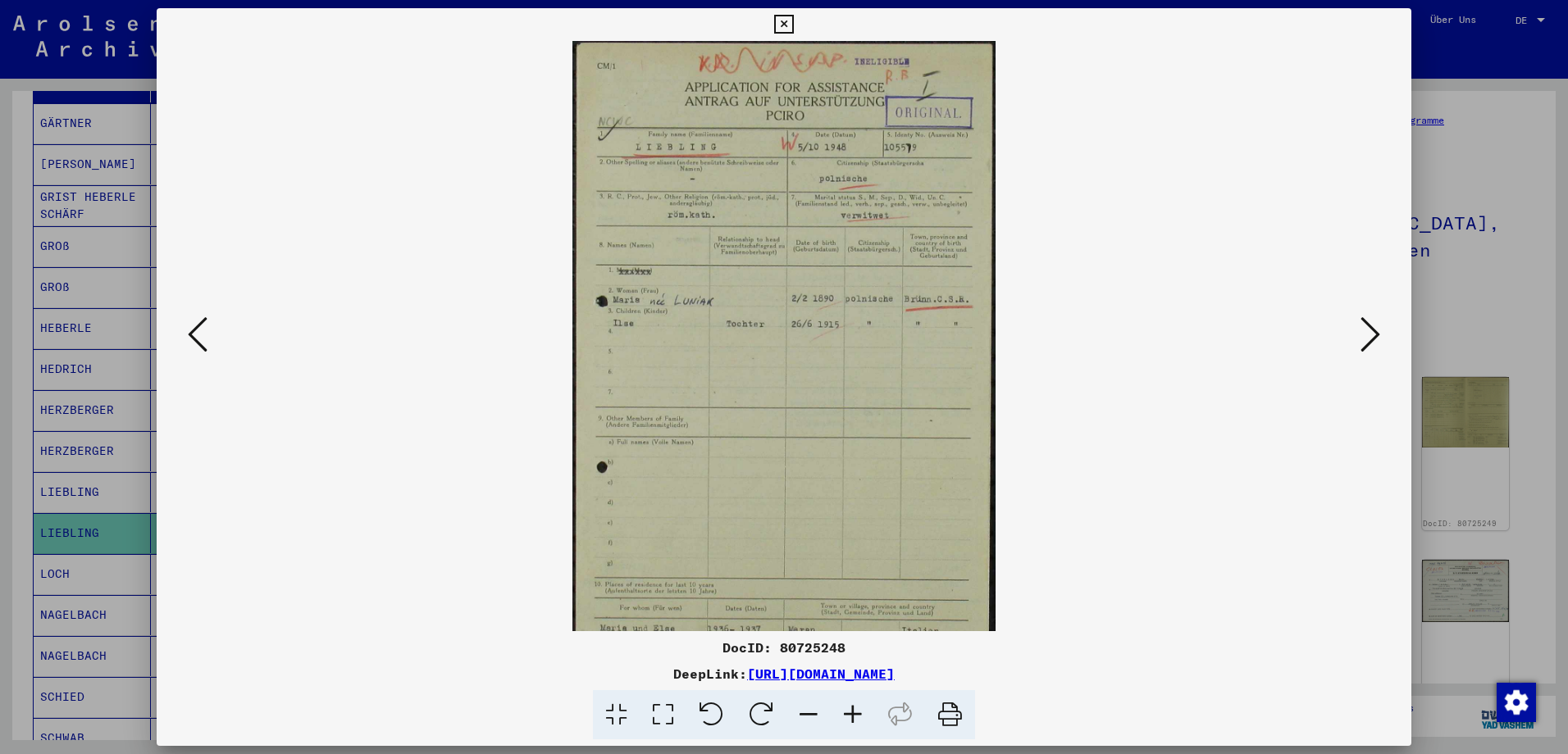
click at [847, 709] on icon at bounding box center [852, 715] width 44 height 50
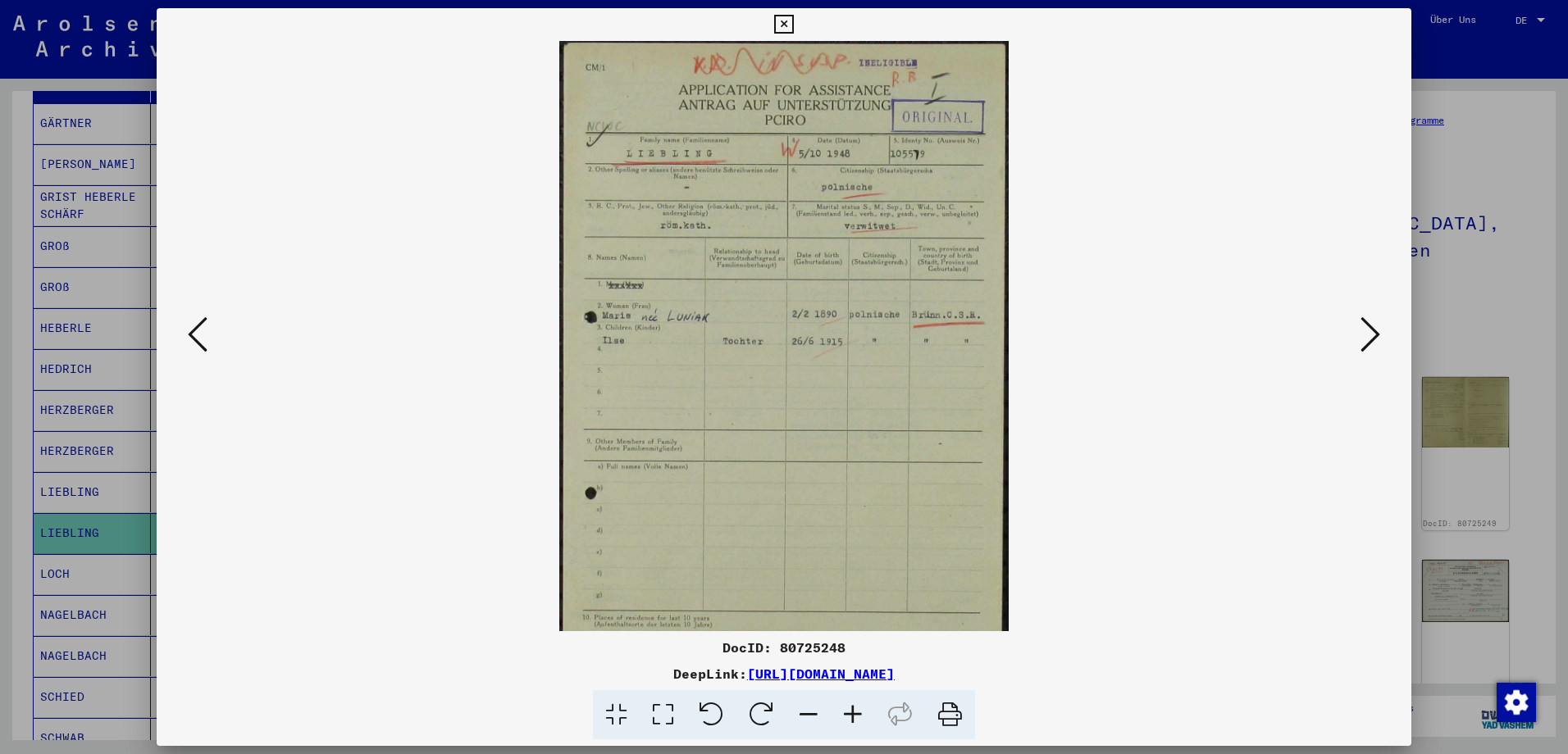
click at [847, 709] on icon at bounding box center [852, 715] width 44 height 50
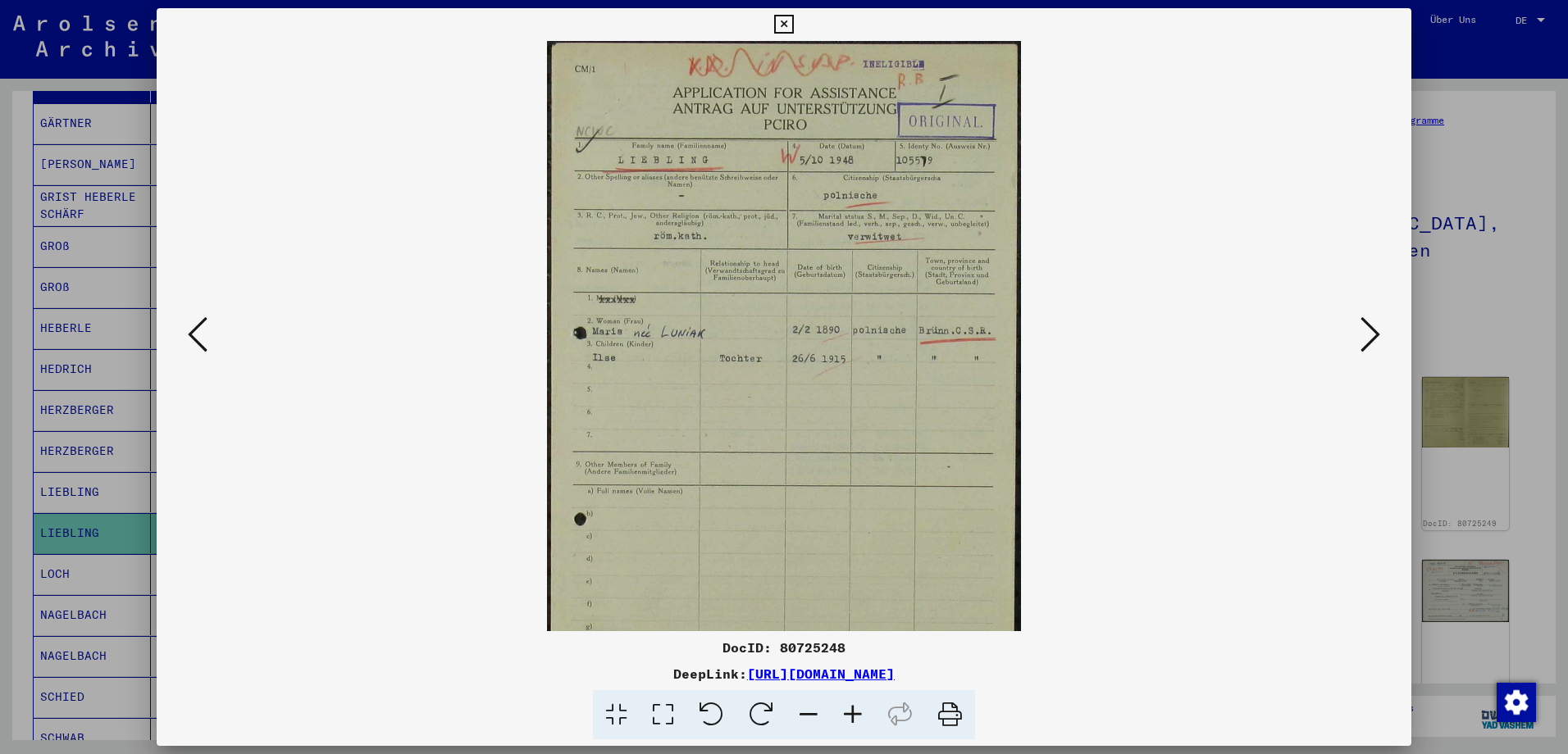
click at [847, 709] on icon at bounding box center [852, 715] width 44 height 50
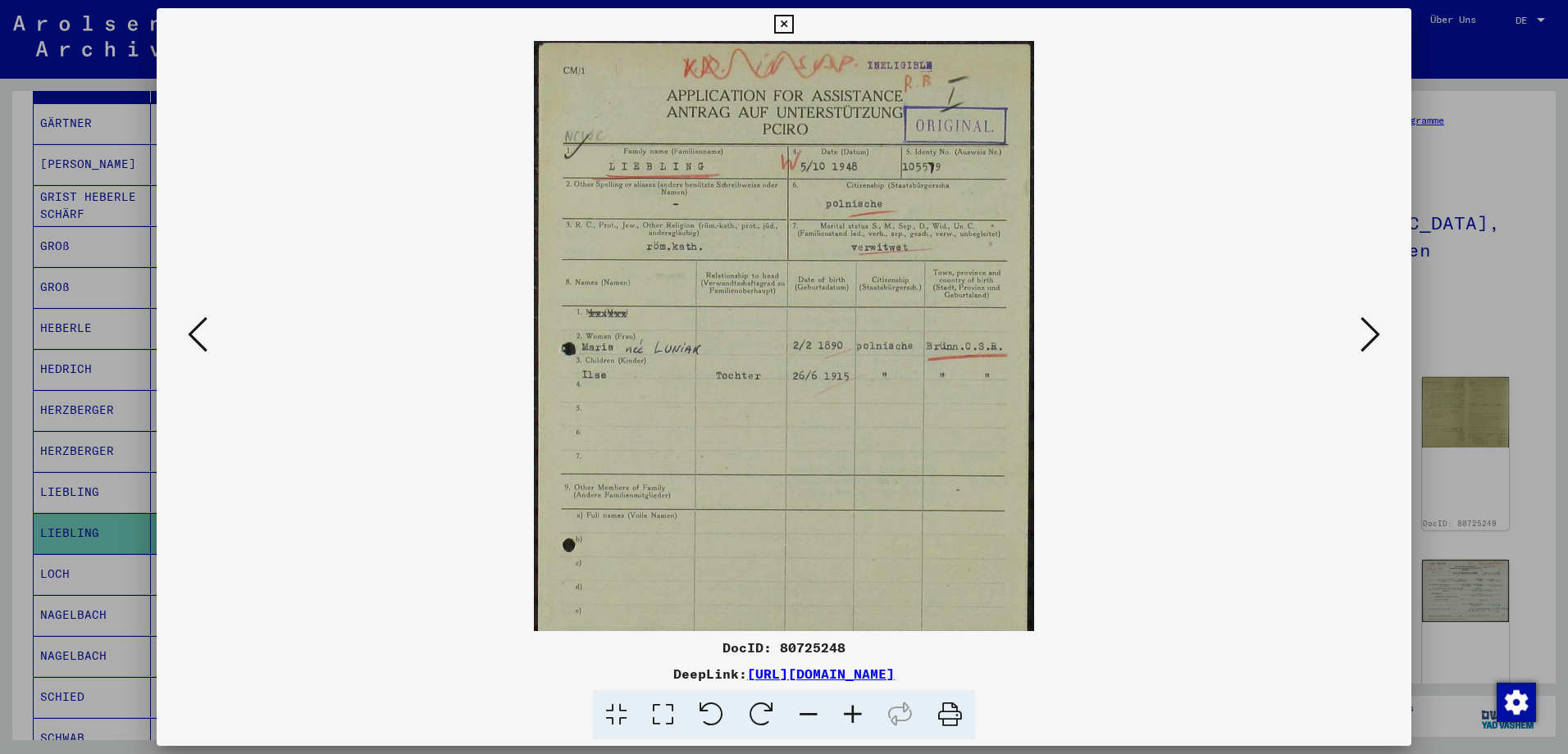
click at [847, 709] on icon at bounding box center [852, 715] width 44 height 50
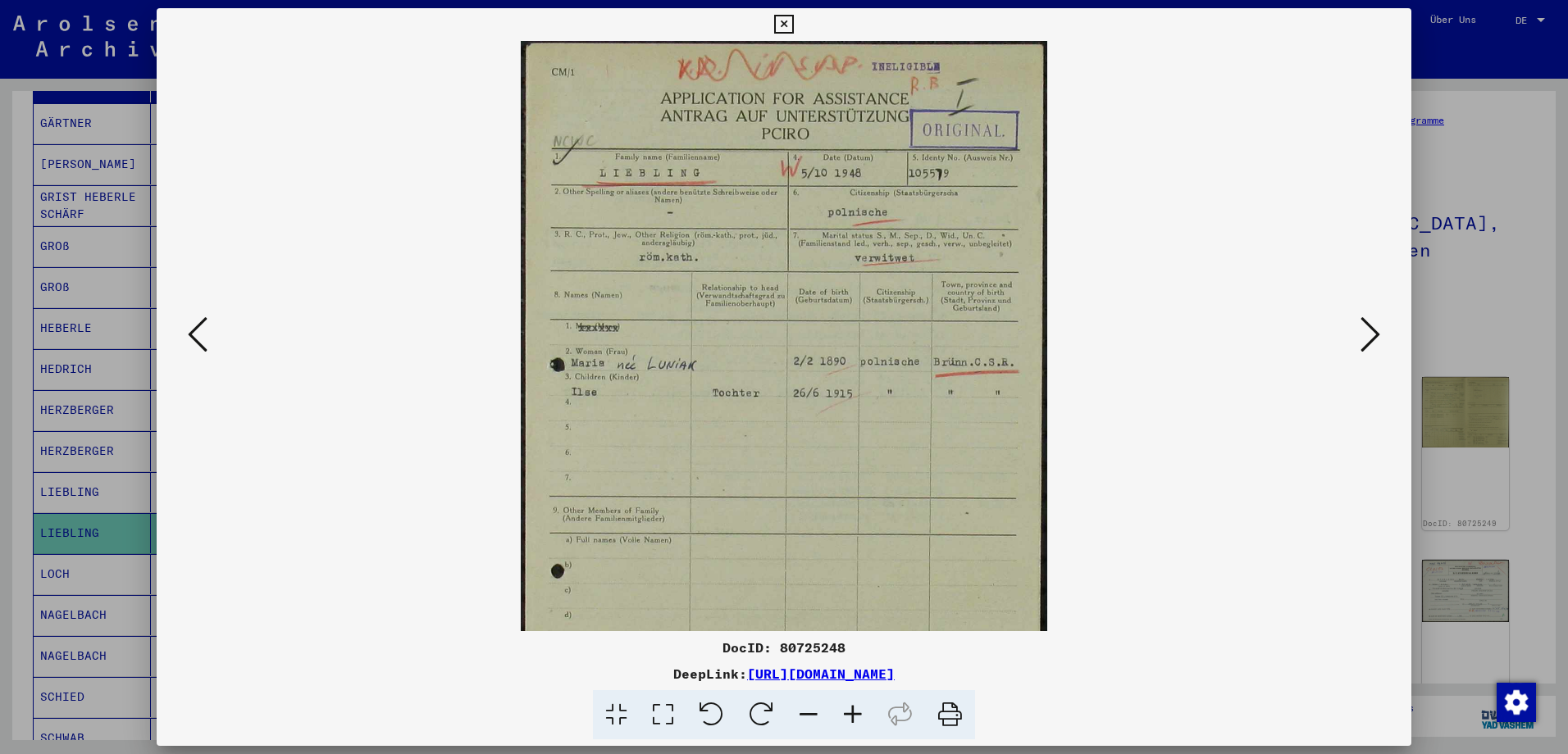
click at [847, 709] on icon at bounding box center [852, 715] width 44 height 50
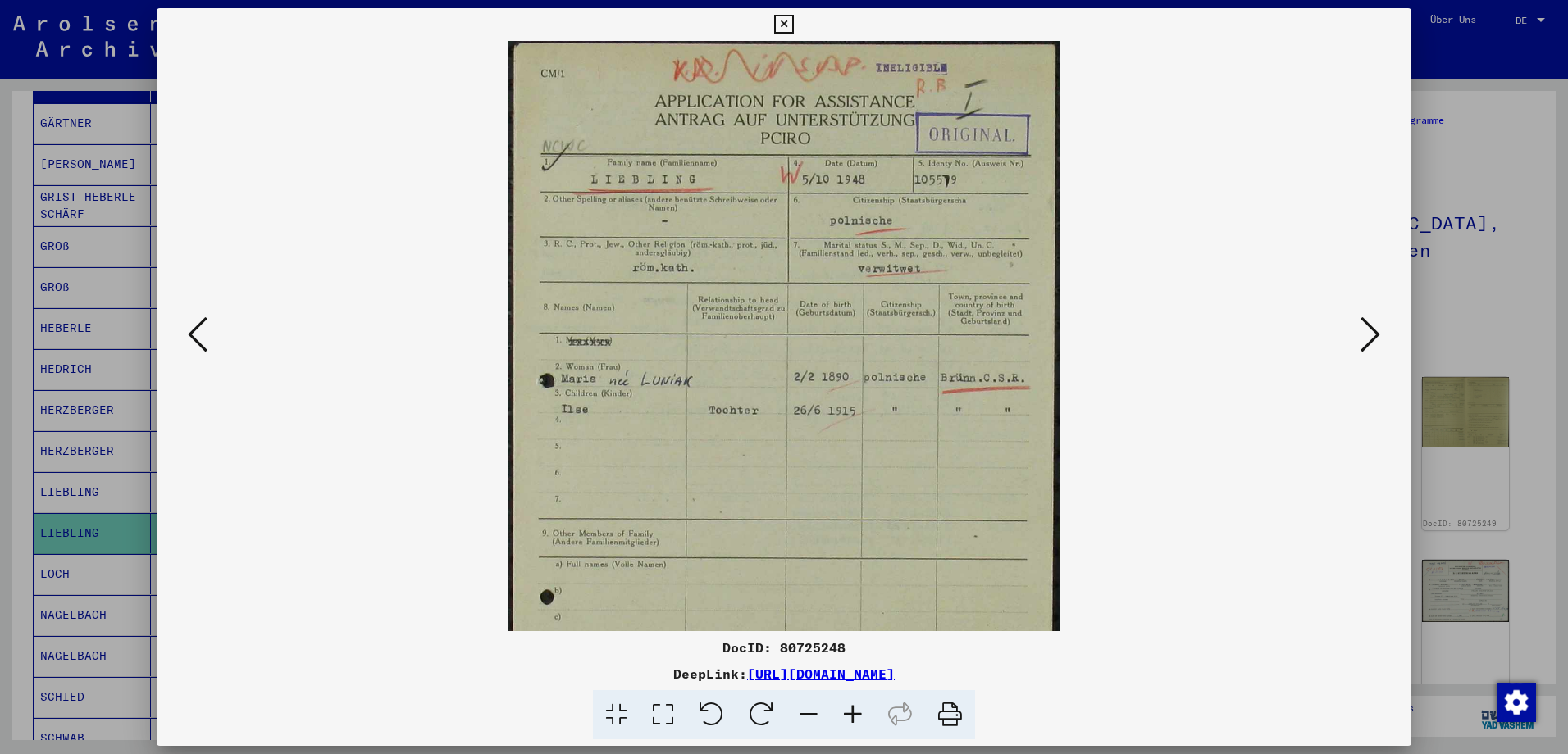
click at [1368, 338] on icon at bounding box center [1370, 335] width 20 height 39
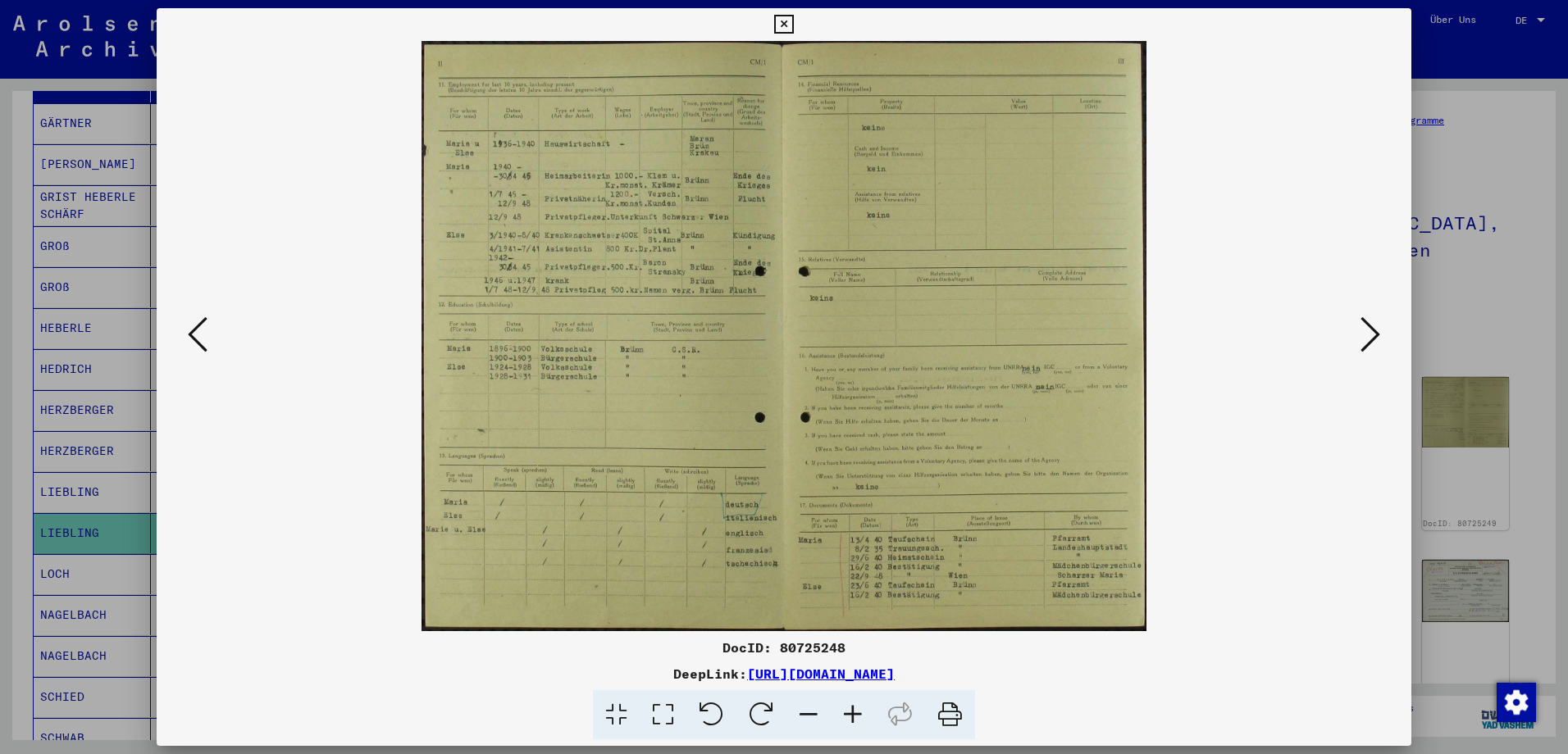
click at [1368, 338] on icon at bounding box center [1370, 335] width 20 height 39
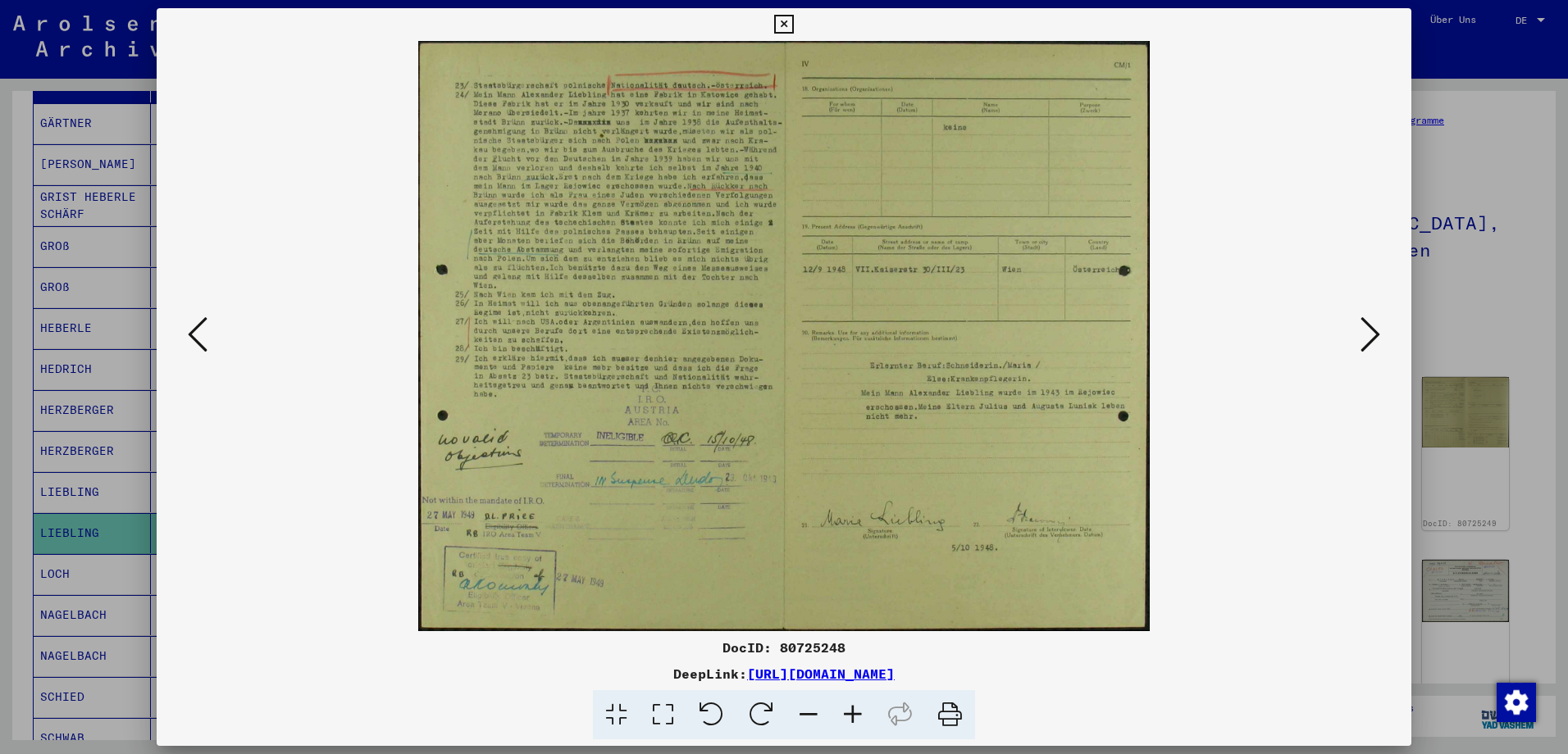
click at [1382, 338] on button at bounding box center [1370, 335] width 30 height 46
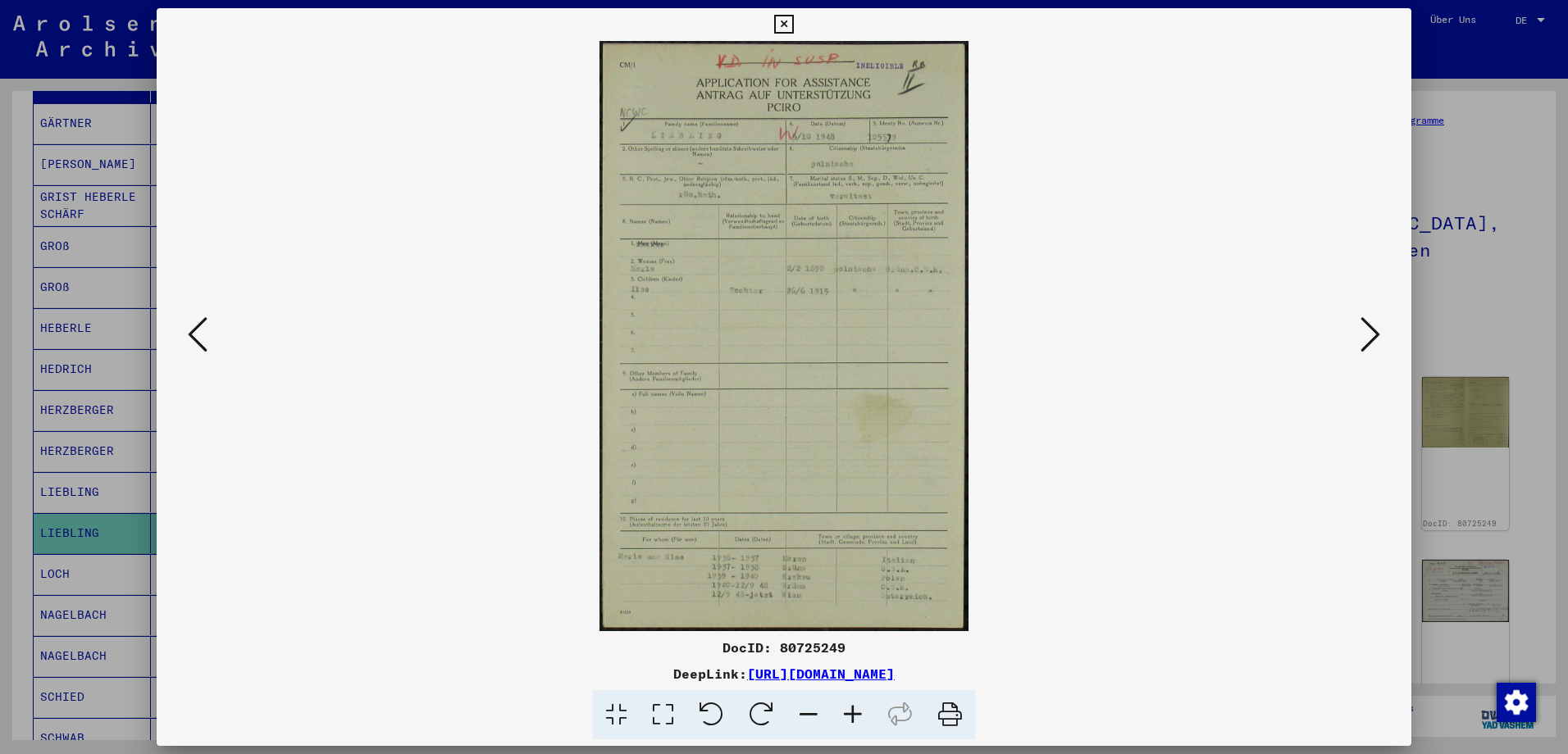
click at [1382, 338] on button at bounding box center [1370, 335] width 30 height 46
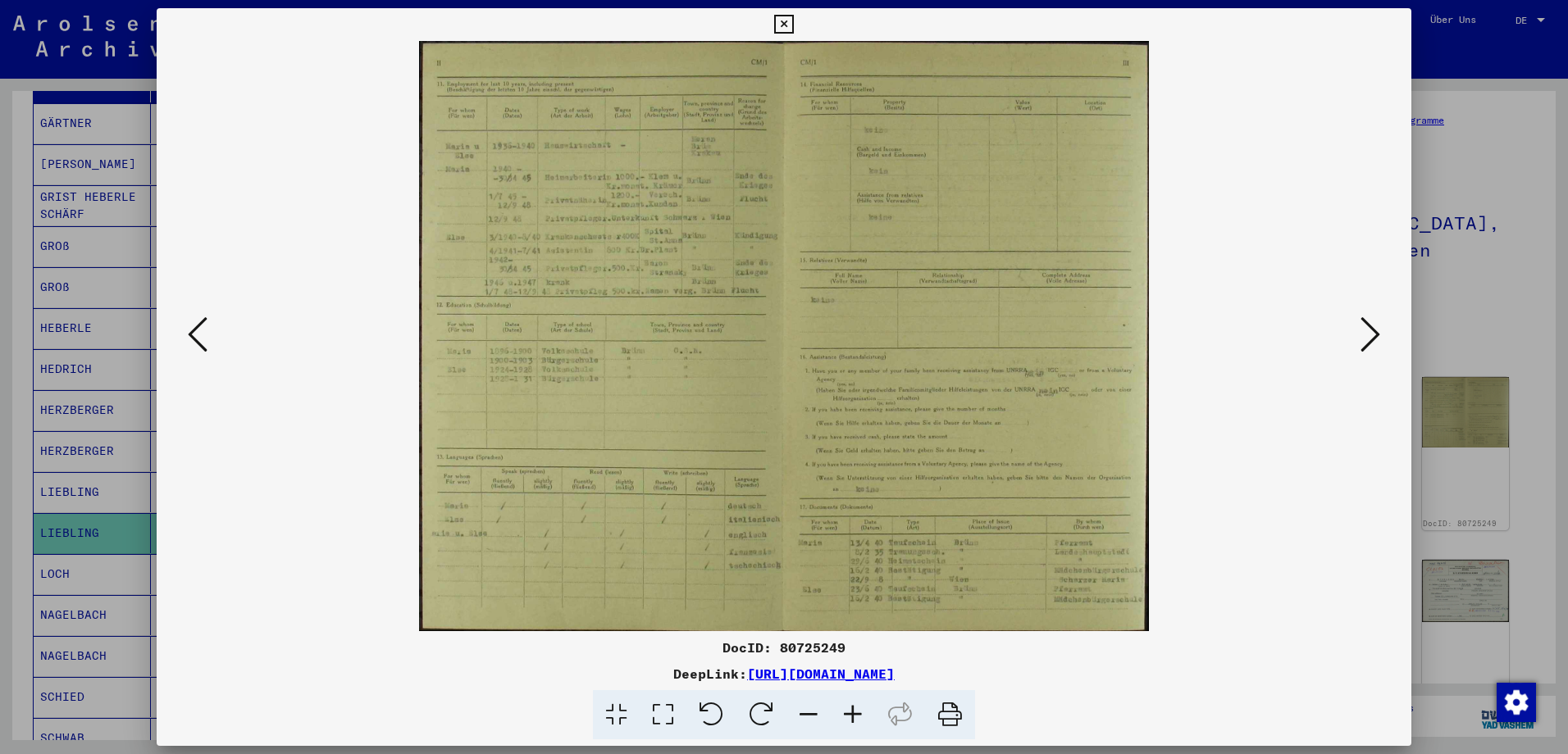
click at [1370, 329] on icon at bounding box center [1370, 335] width 20 height 39
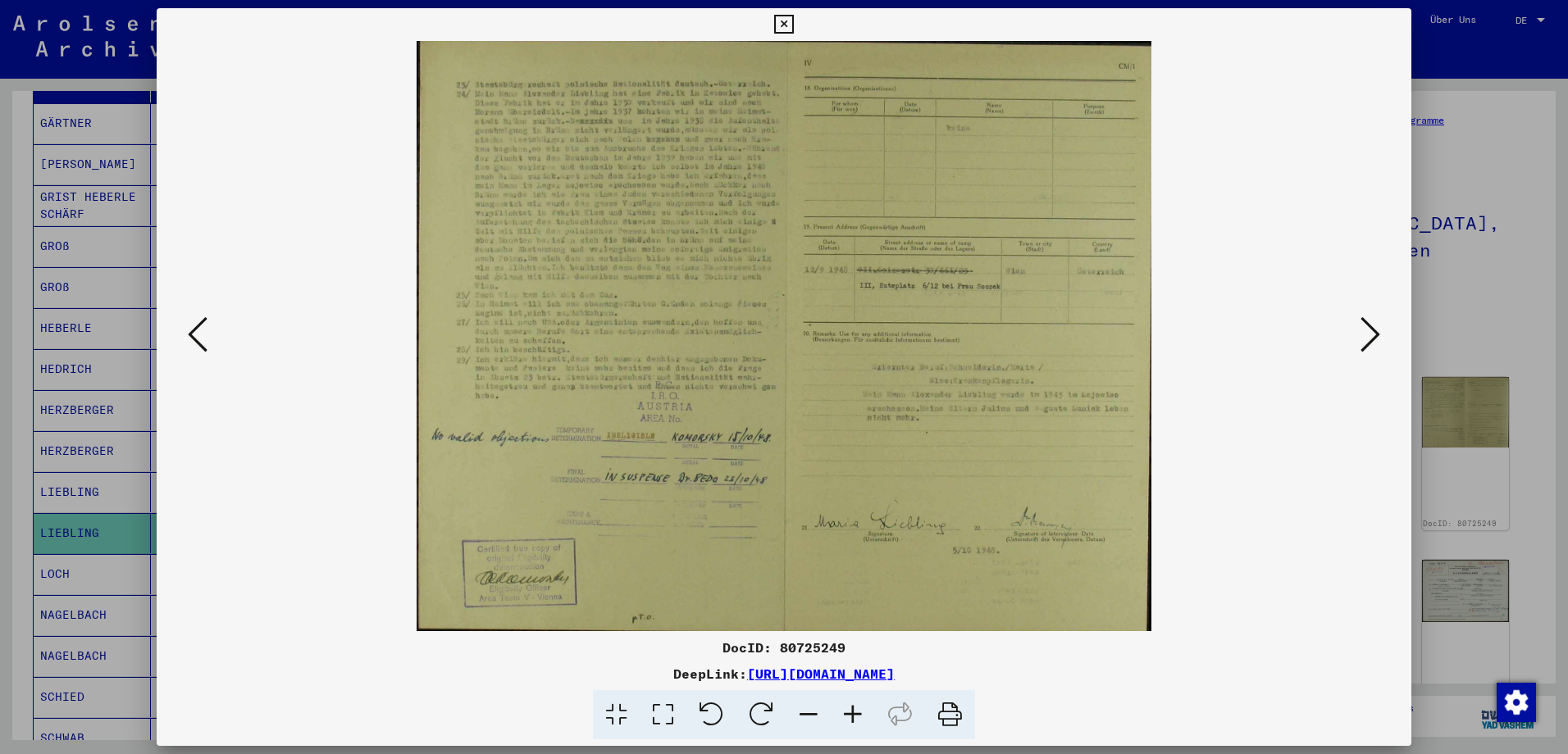
click at [1370, 329] on icon at bounding box center [1370, 335] width 20 height 39
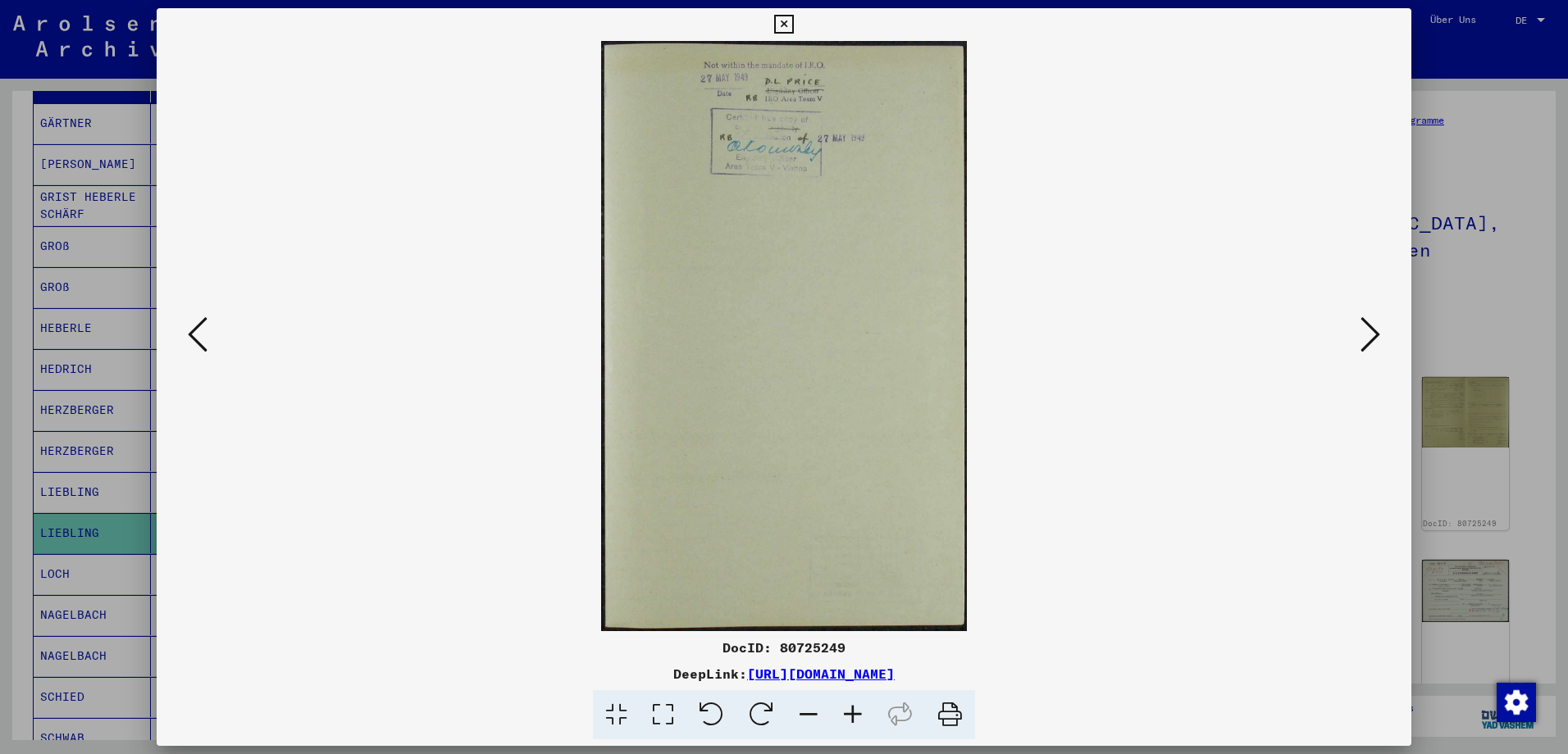
click at [1370, 329] on icon at bounding box center [1370, 335] width 20 height 39
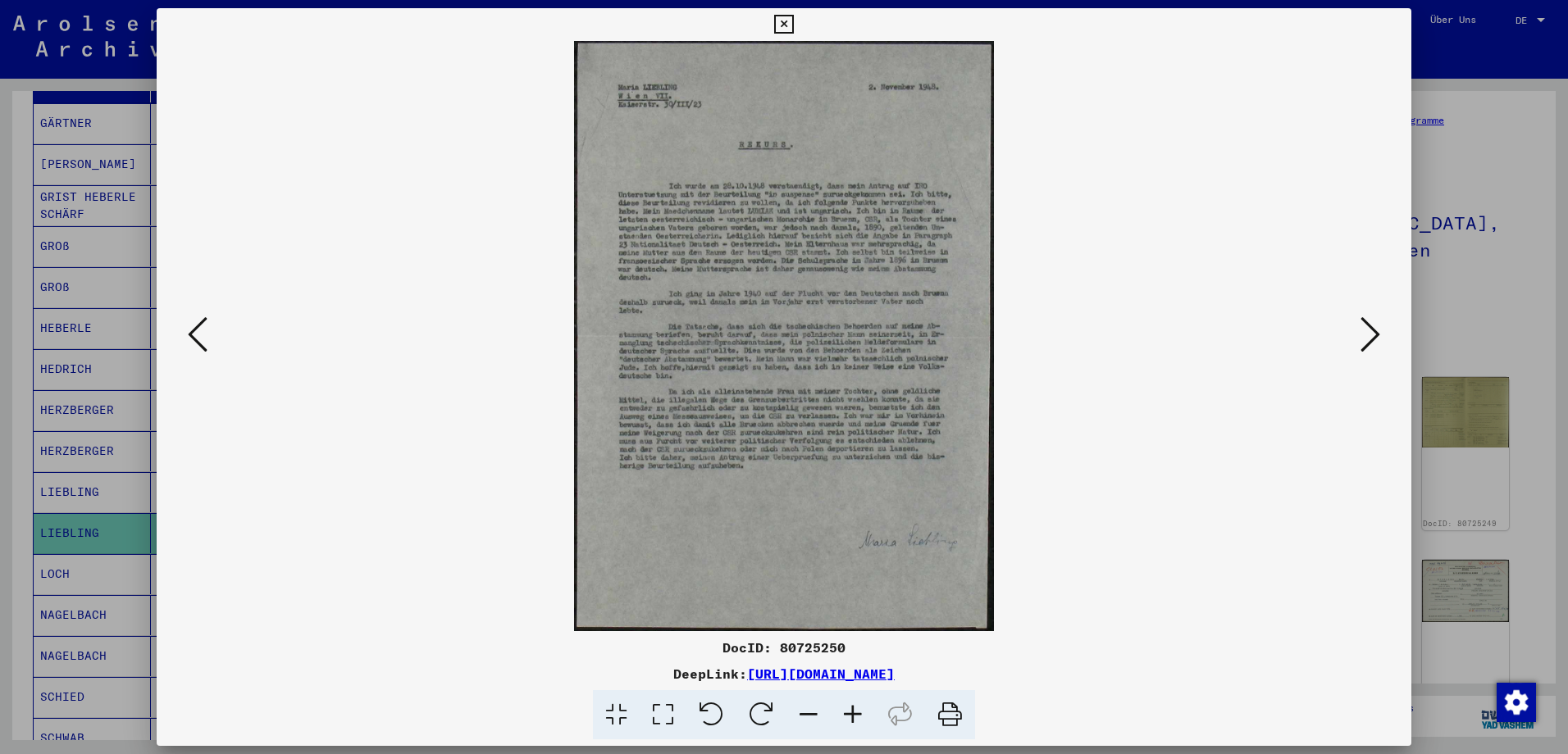
click at [860, 715] on icon at bounding box center [852, 715] width 44 height 50
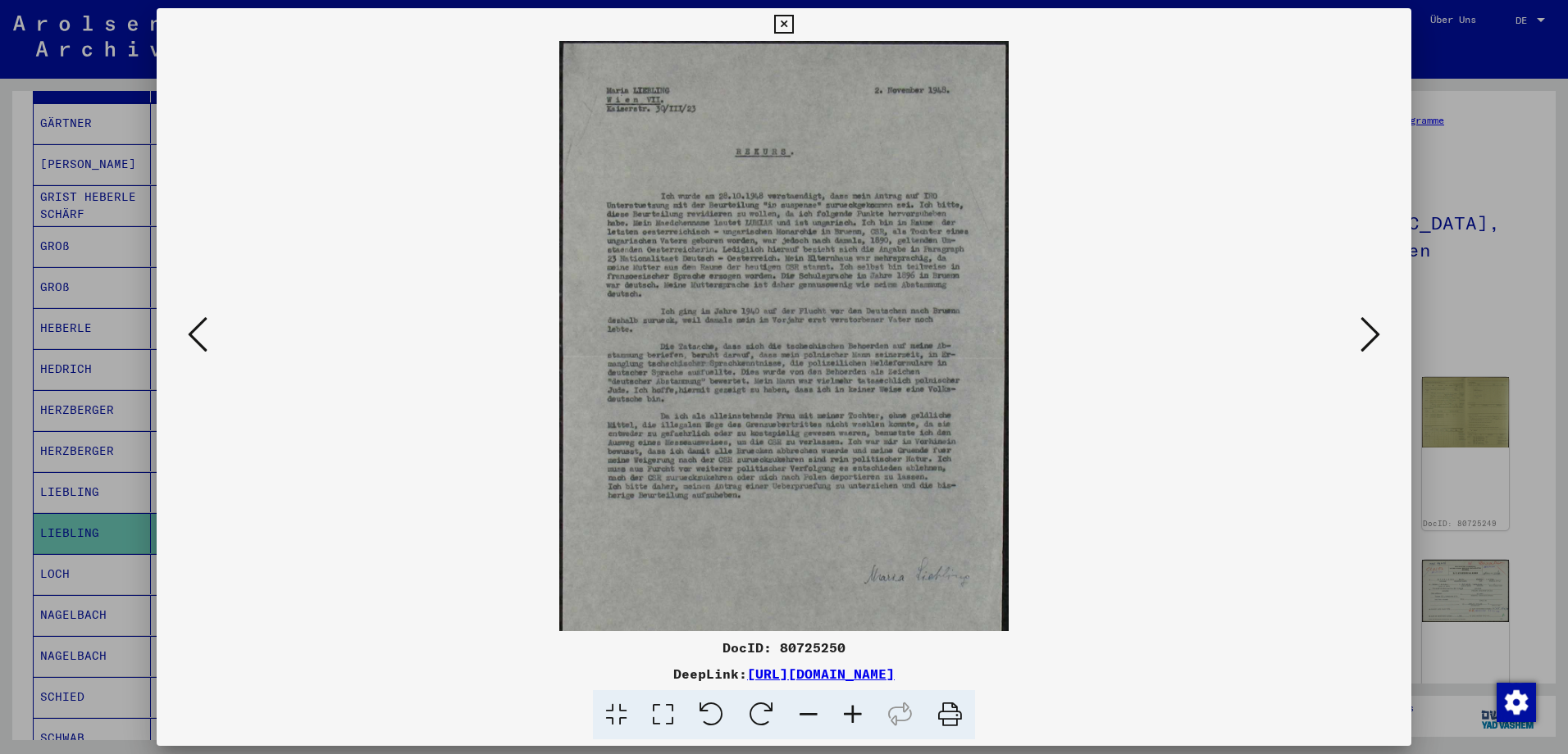
click at [860, 715] on icon at bounding box center [852, 715] width 44 height 50
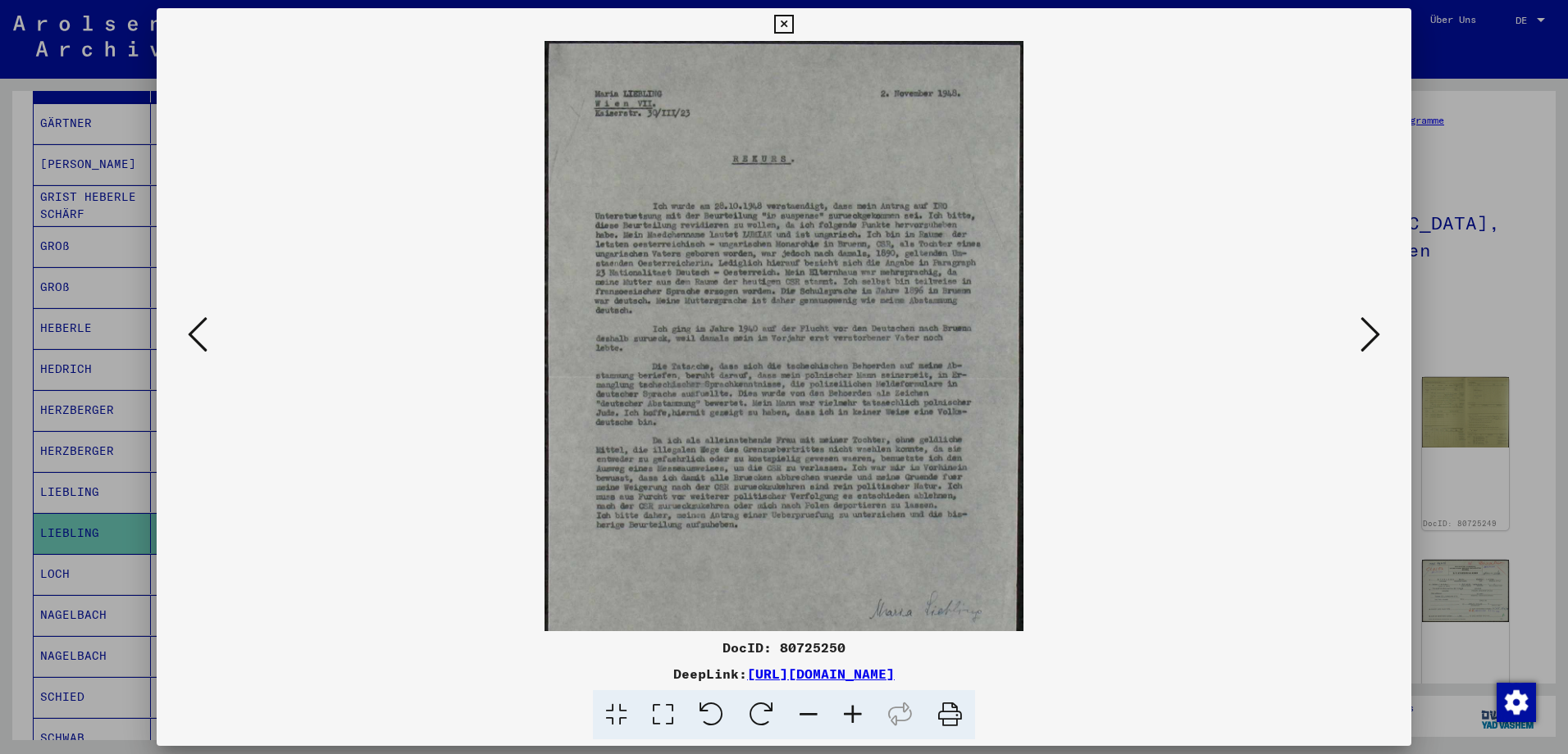
click at [860, 715] on icon at bounding box center [852, 715] width 44 height 50
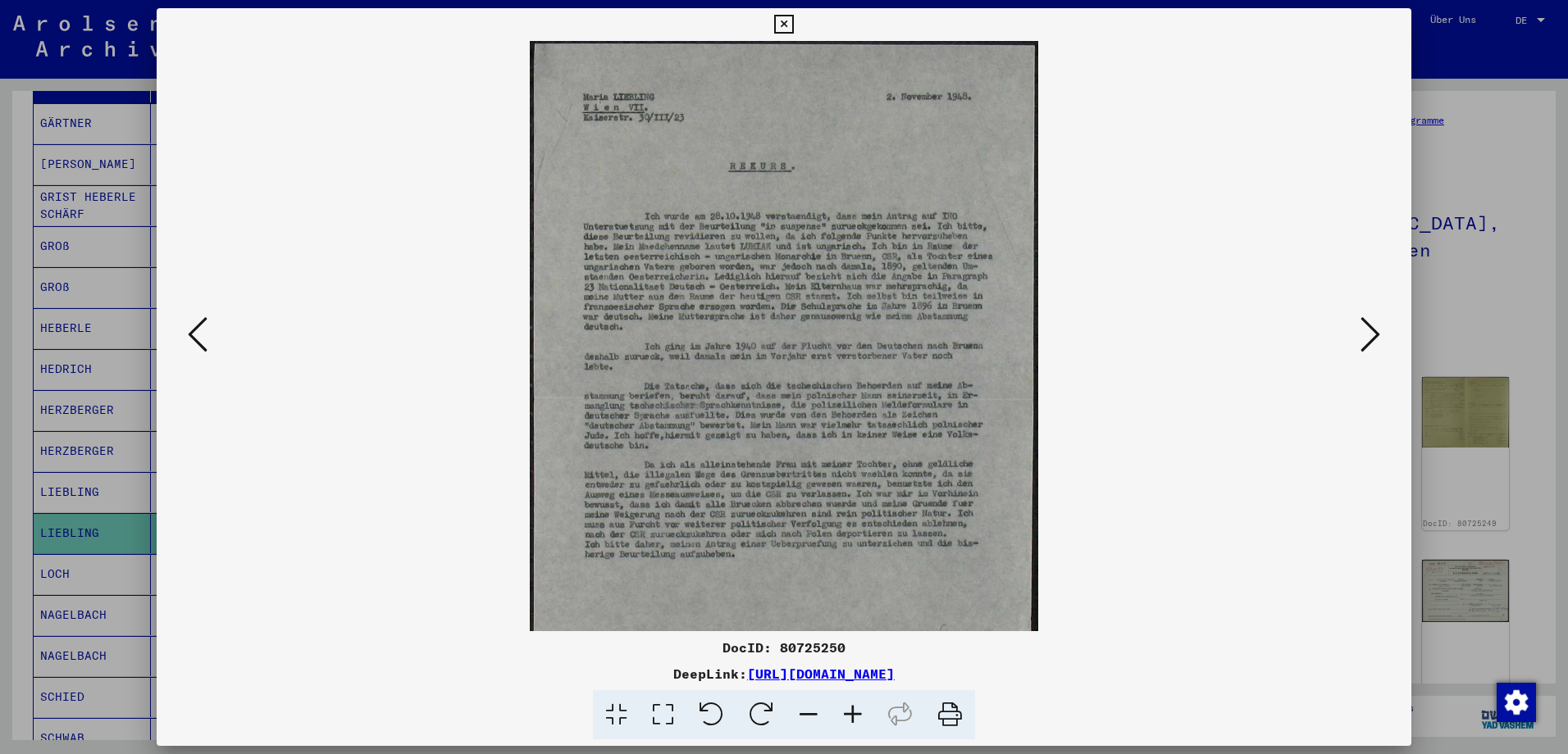
click at [860, 715] on icon at bounding box center [852, 715] width 44 height 50
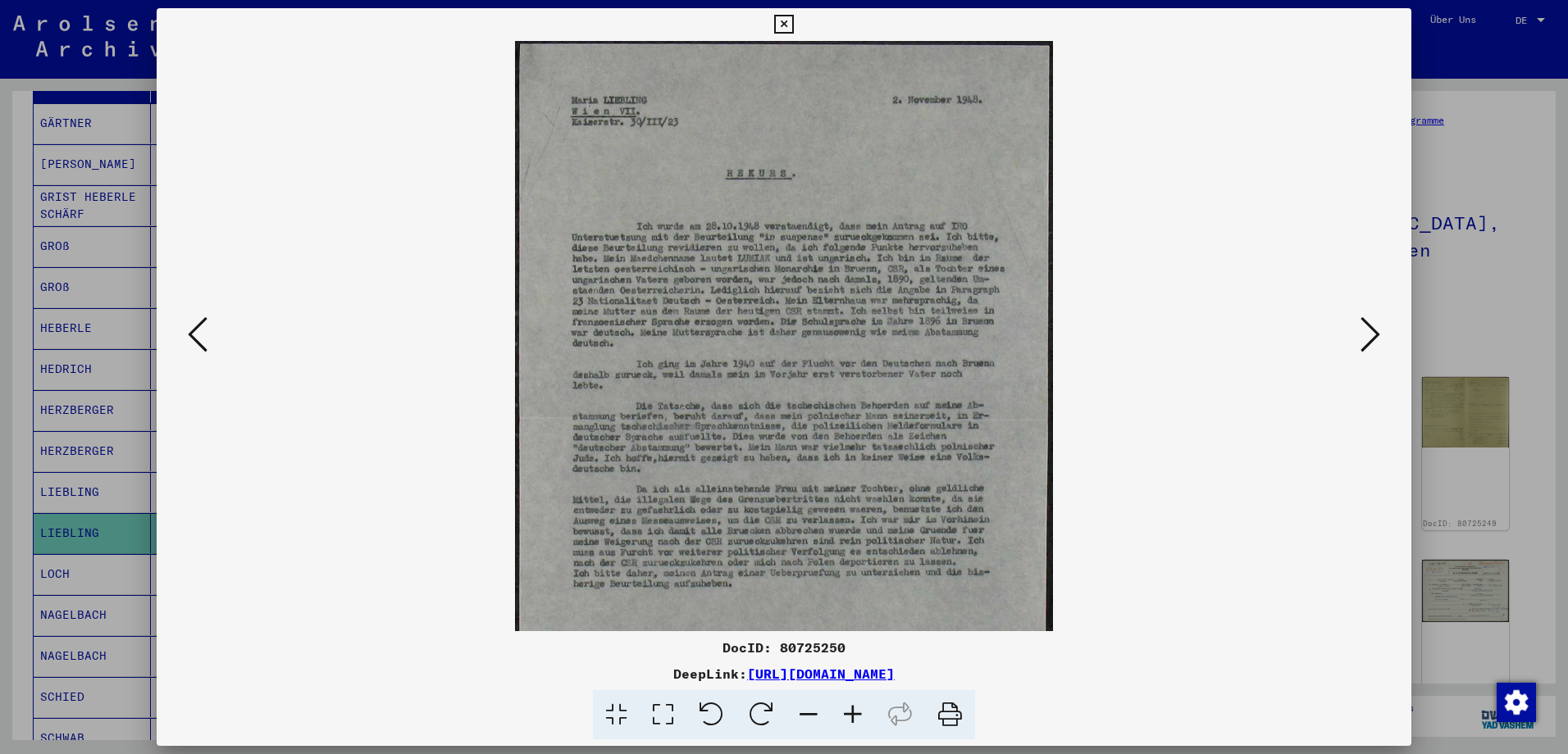
click at [1367, 330] on icon at bounding box center [1370, 335] width 20 height 39
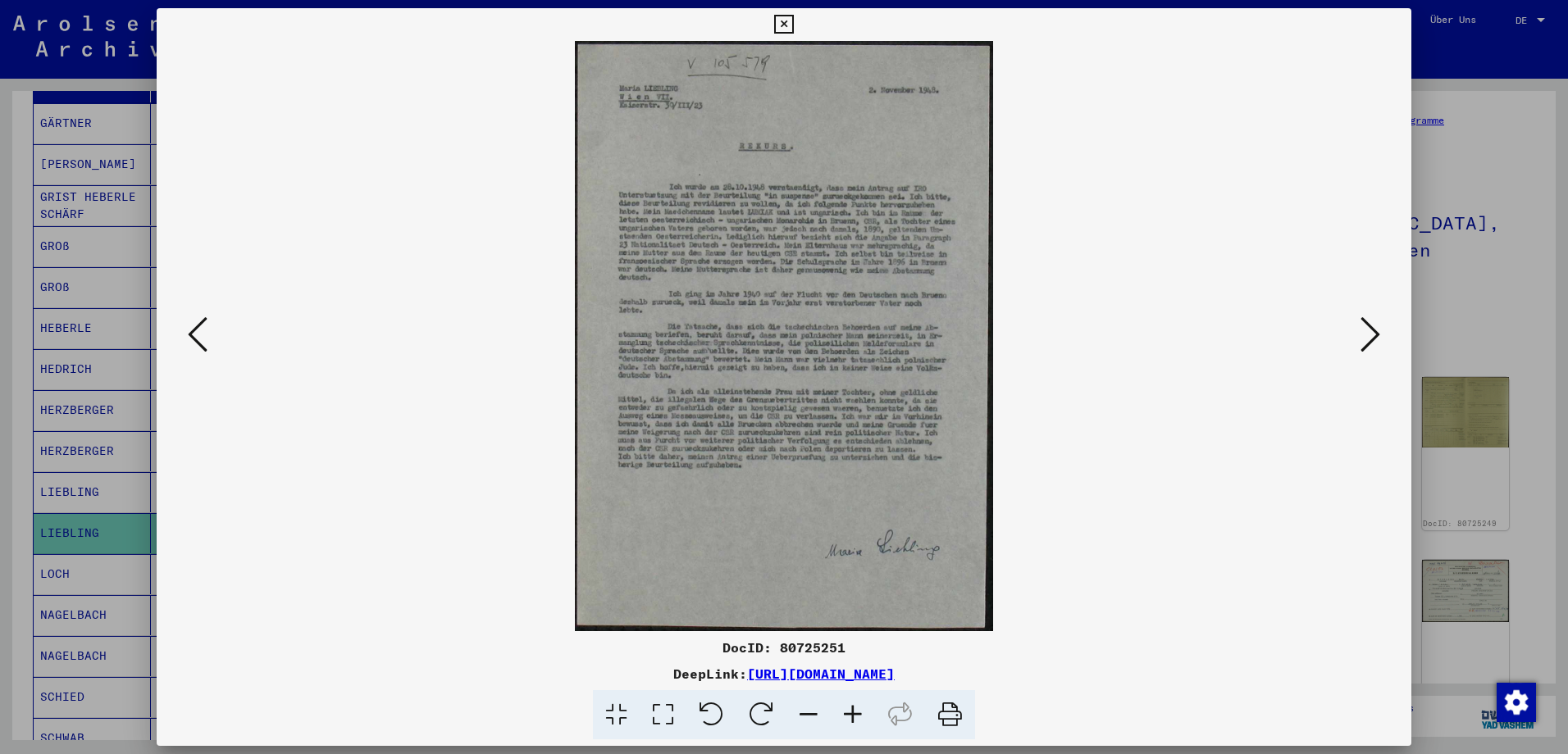
click at [1371, 339] on icon at bounding box center [1370, 335] width 20 height 39
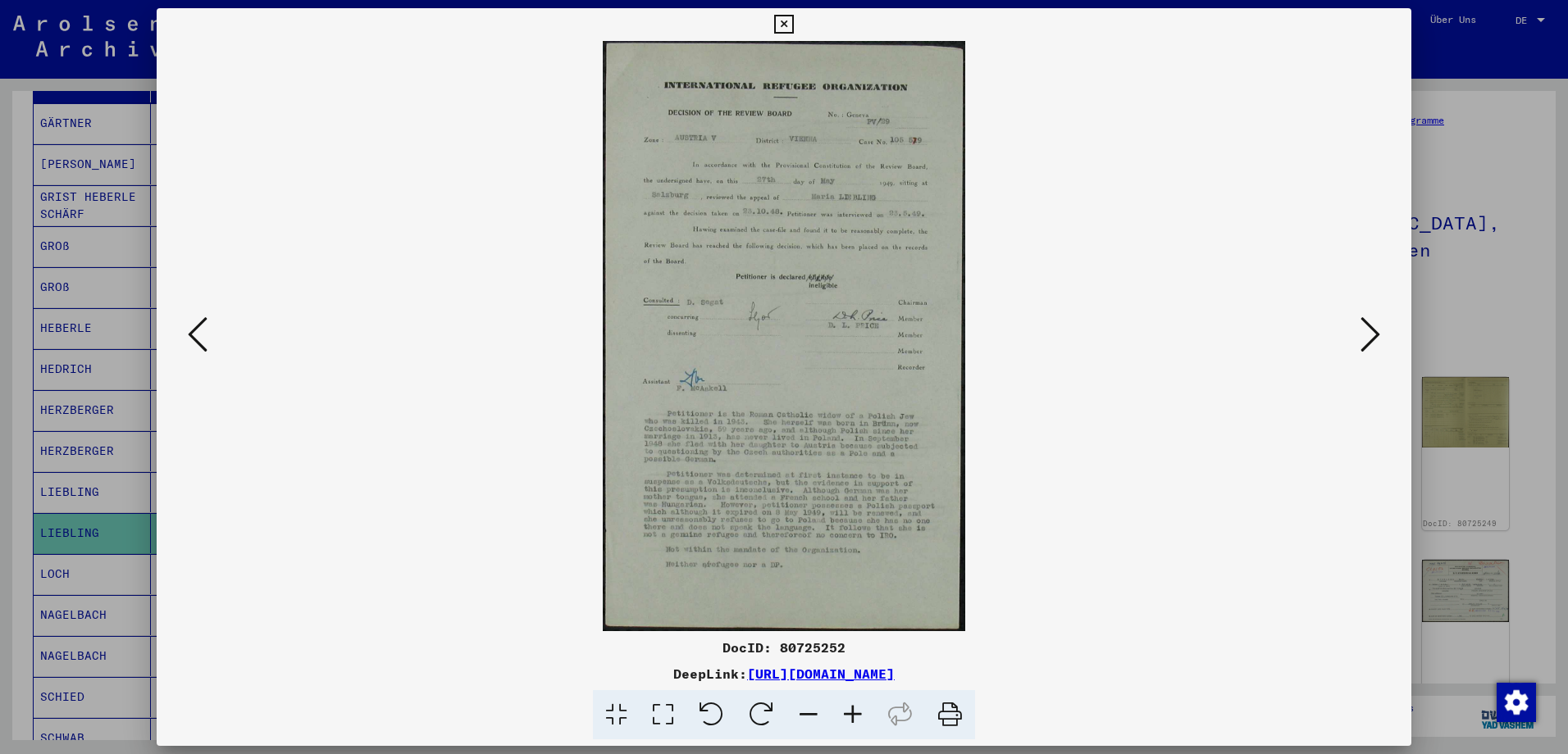
click at [1369, 342] on icon at bounding box center [1370, 335] width 20 height 39
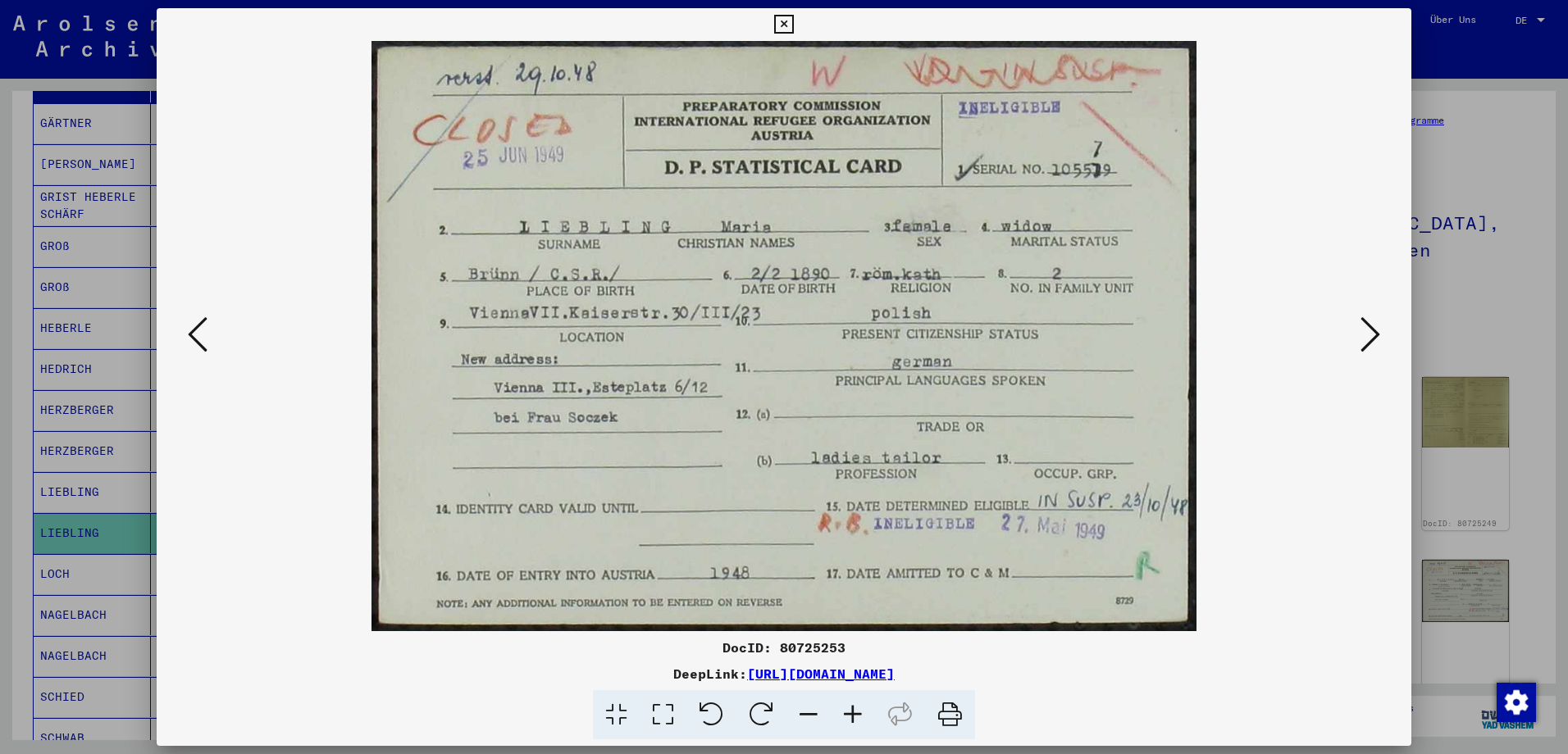
click at [1367, 342] on icon at bounding box center [1370, 335] width 20 height 39
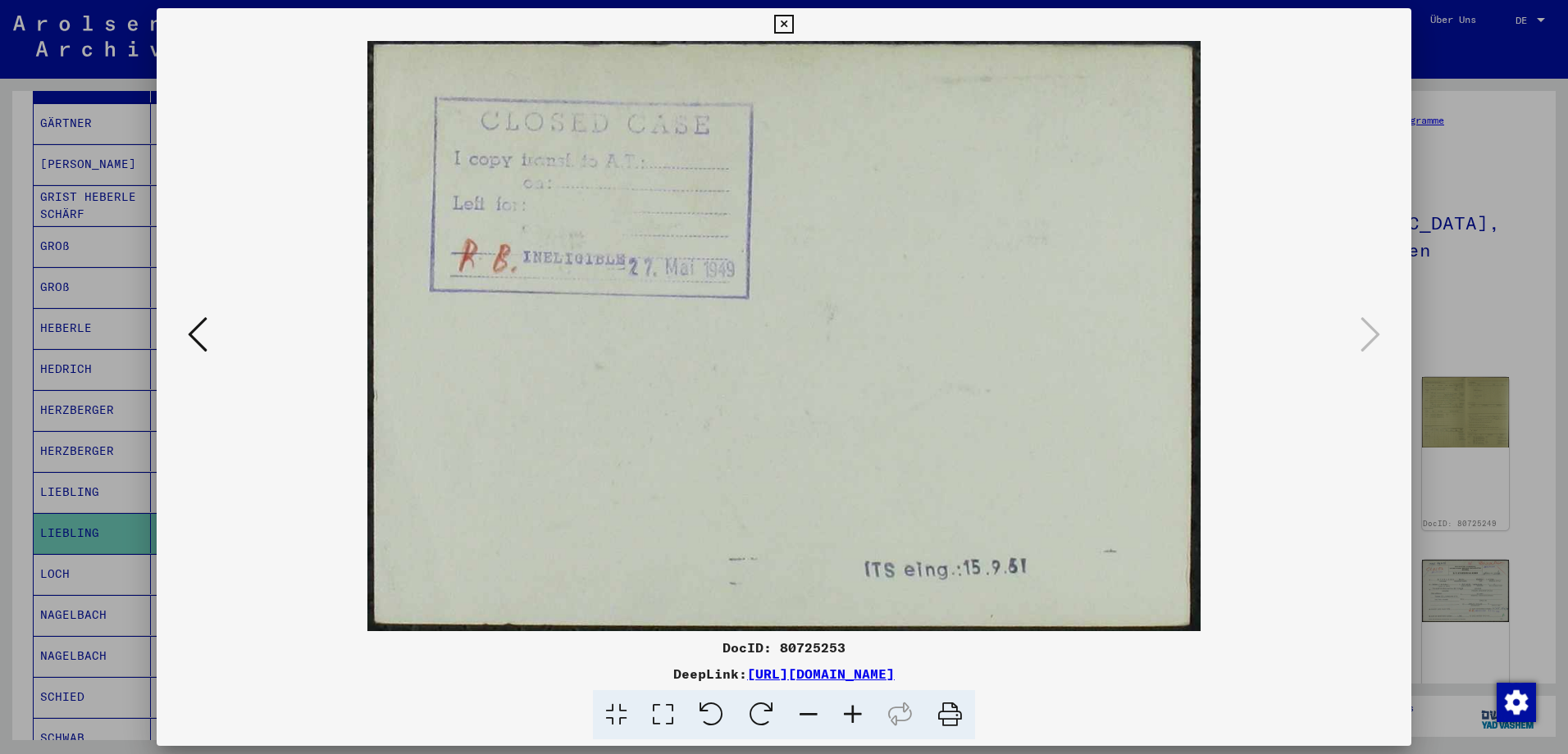
click at [778, 19] on icon at bounding box center [783, 25] width 19 height 20
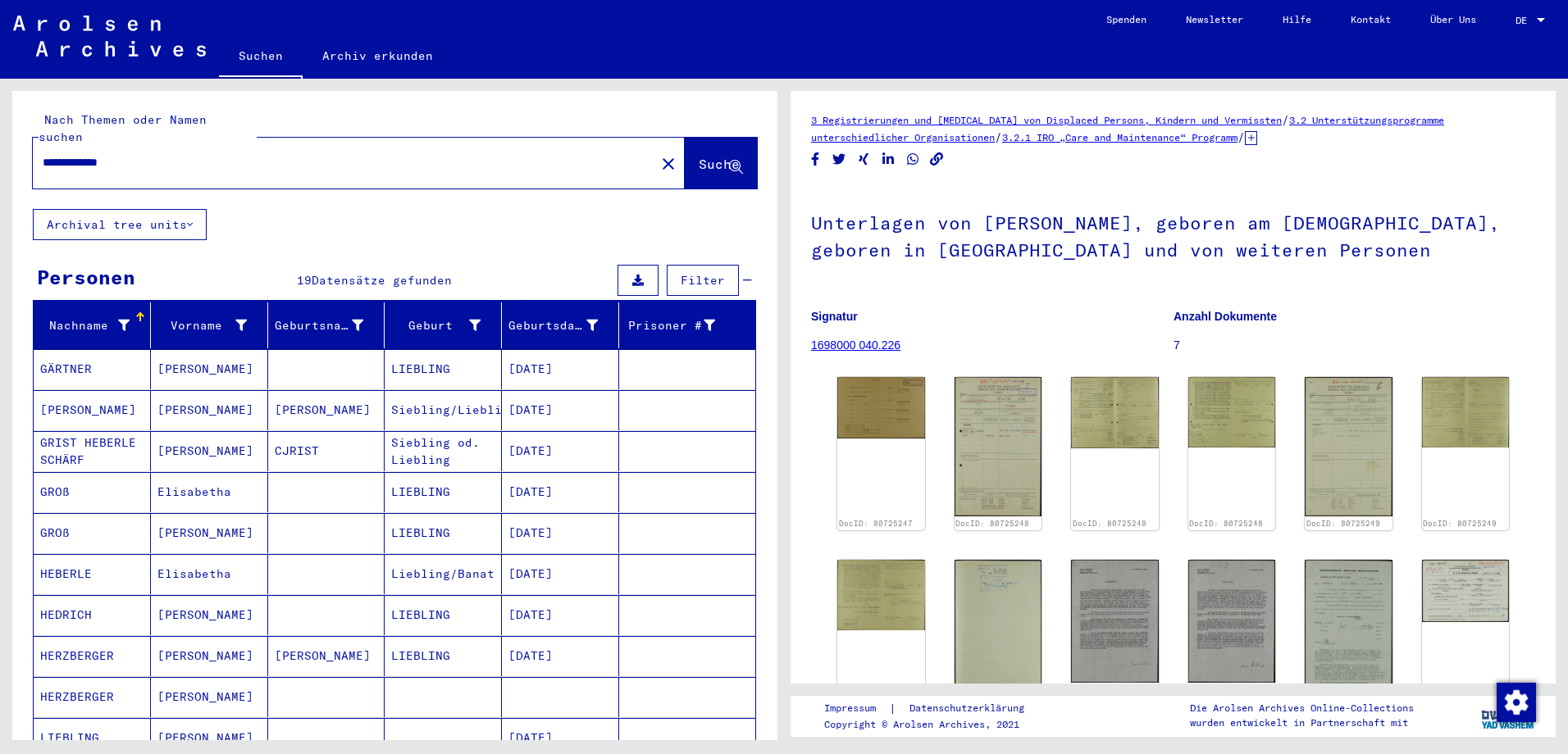
drag, startPoint x: 100, startPoint y: 145, endPoint x: 307, endPoint y: 143, distance: 207.0
click at [307, 155] on input "**********" at bounding box center [344, 162] width 602 height 17
type input "**********"
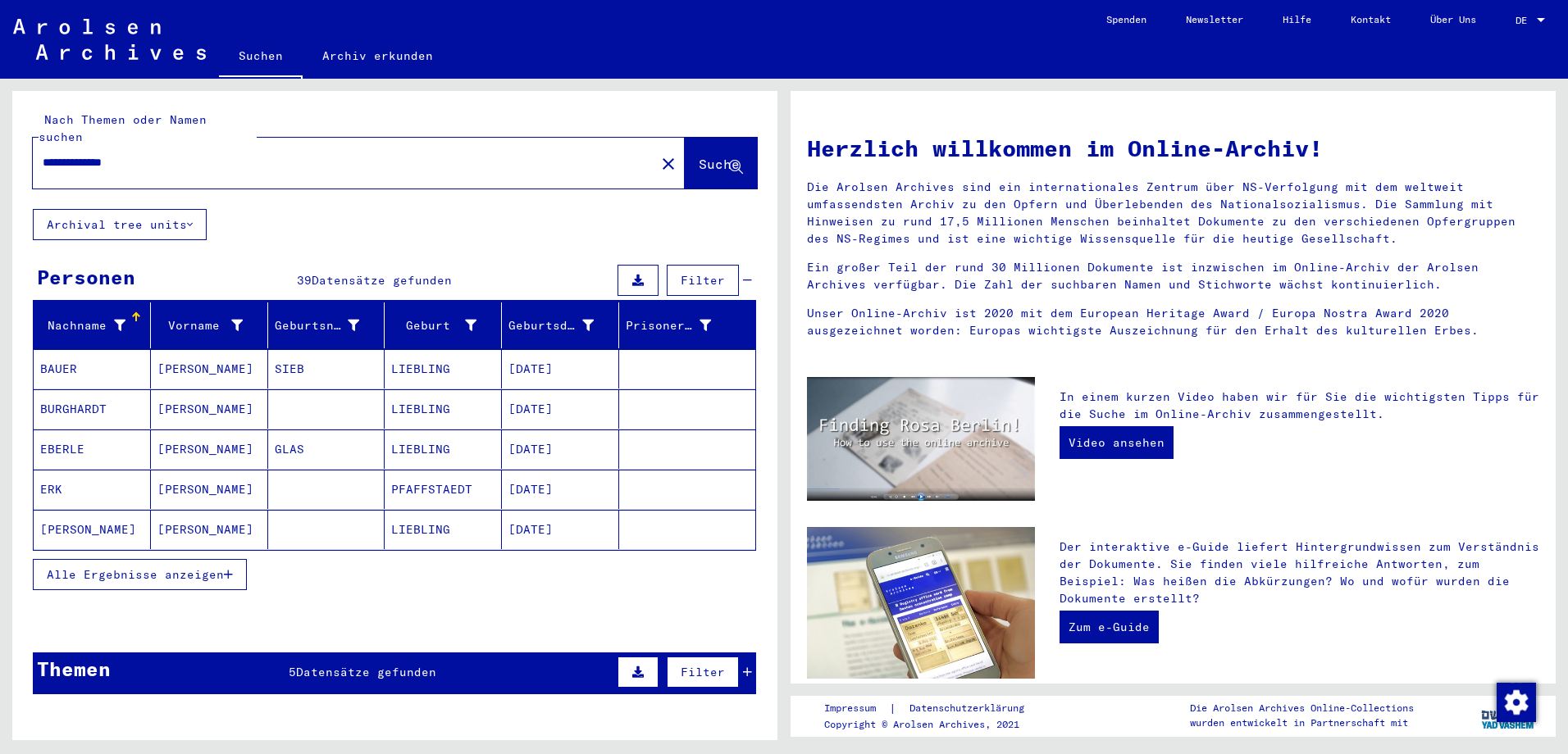
click at [166, 567] on span "Alle Ergebnisse anzeigen" at bounding box center [135, 574] width 177 height 15
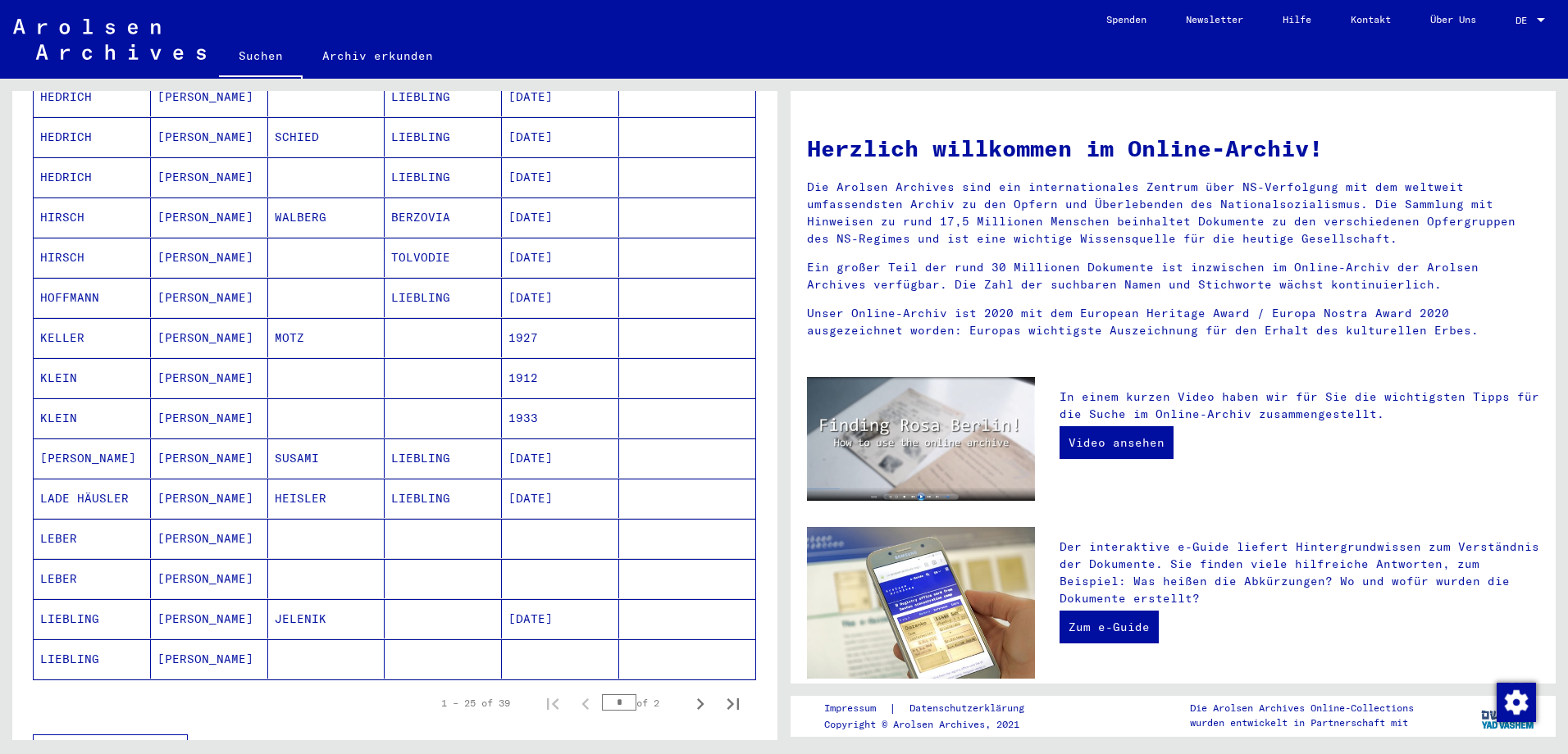
scroll to position [820, 0]
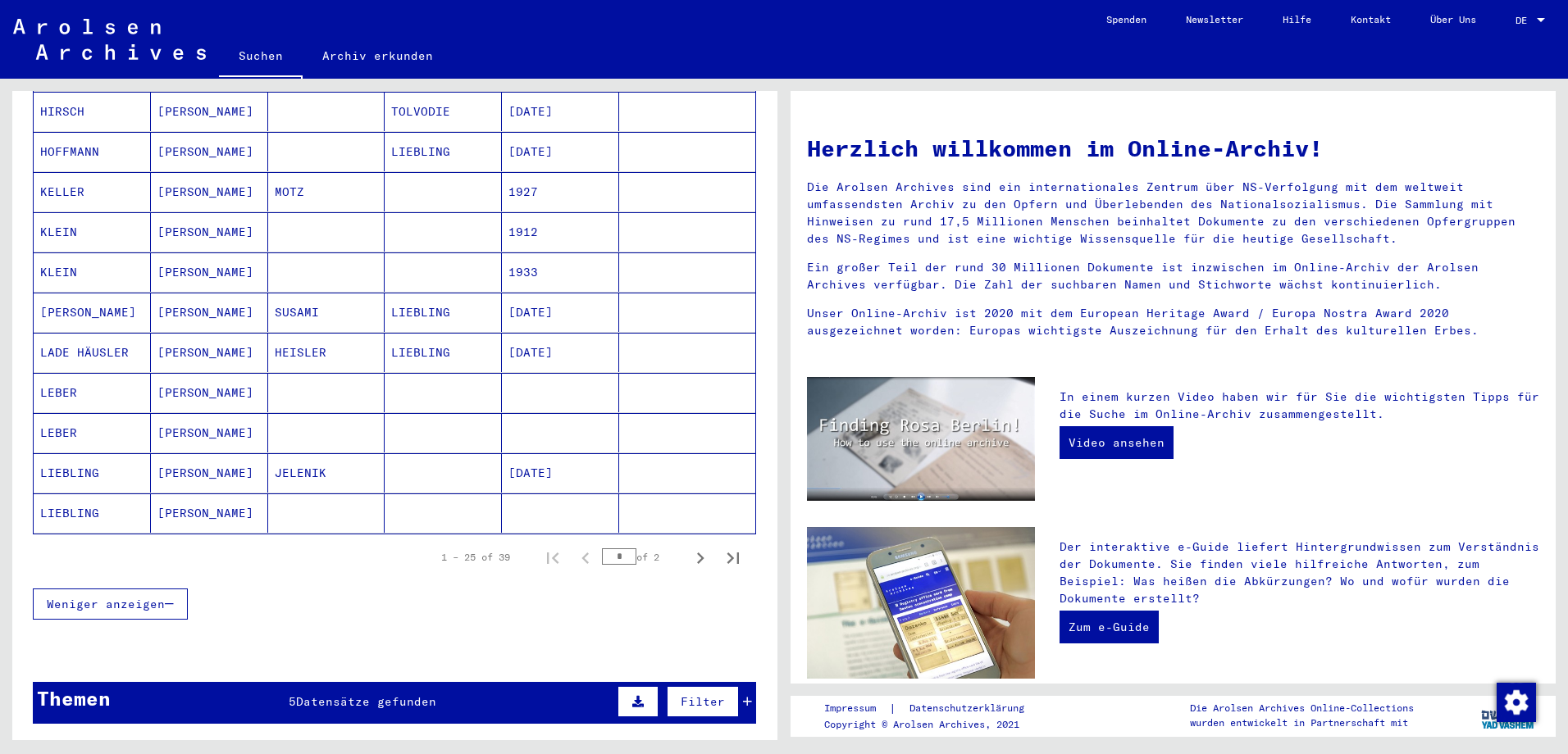
click at [110, 503] on mat-cell "LIEBLING" at bounding box center [92, 513] width 117 height 39
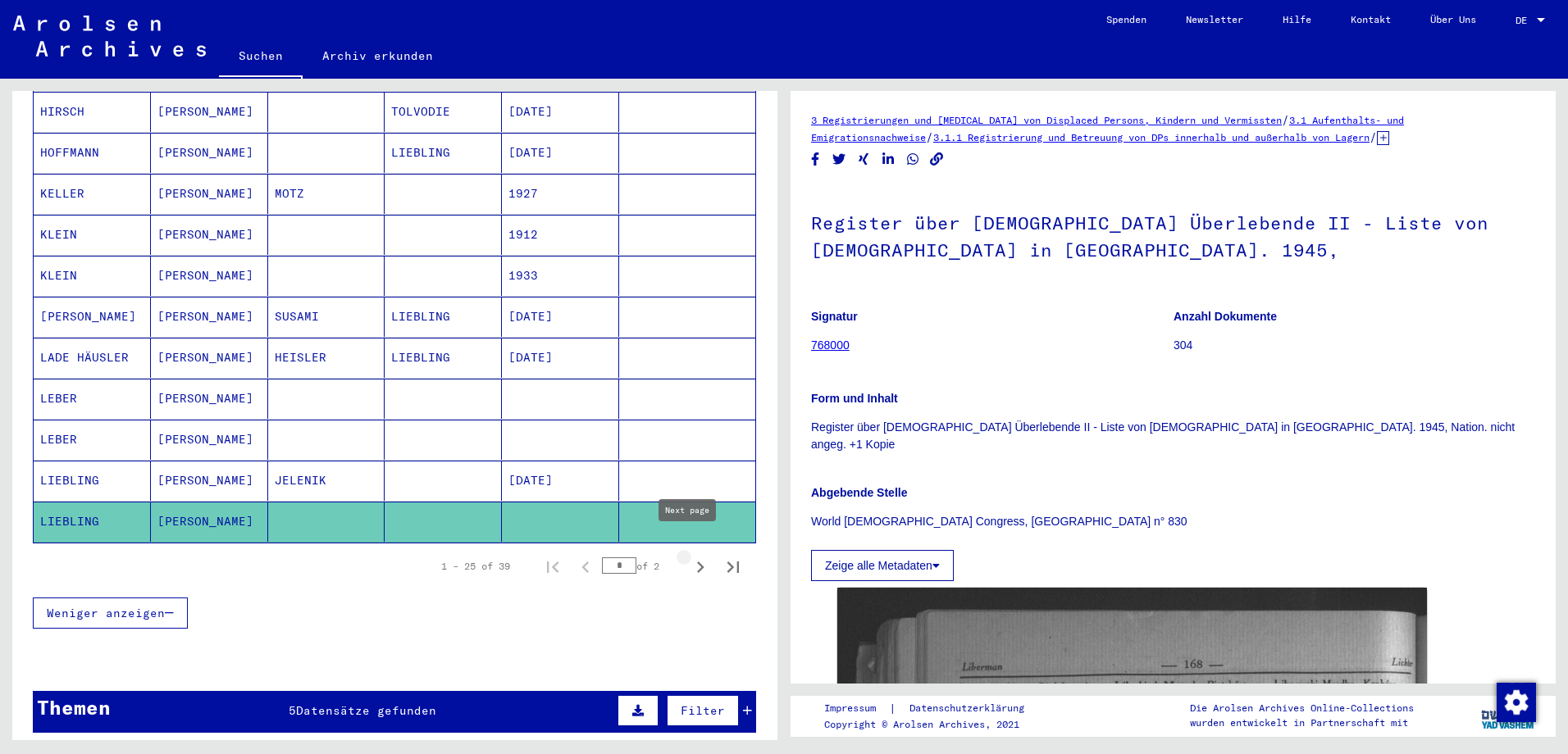
click at [697, 562] on icon "Next page" at bounding box center [700, 568] width 7 height 12
type input "*"
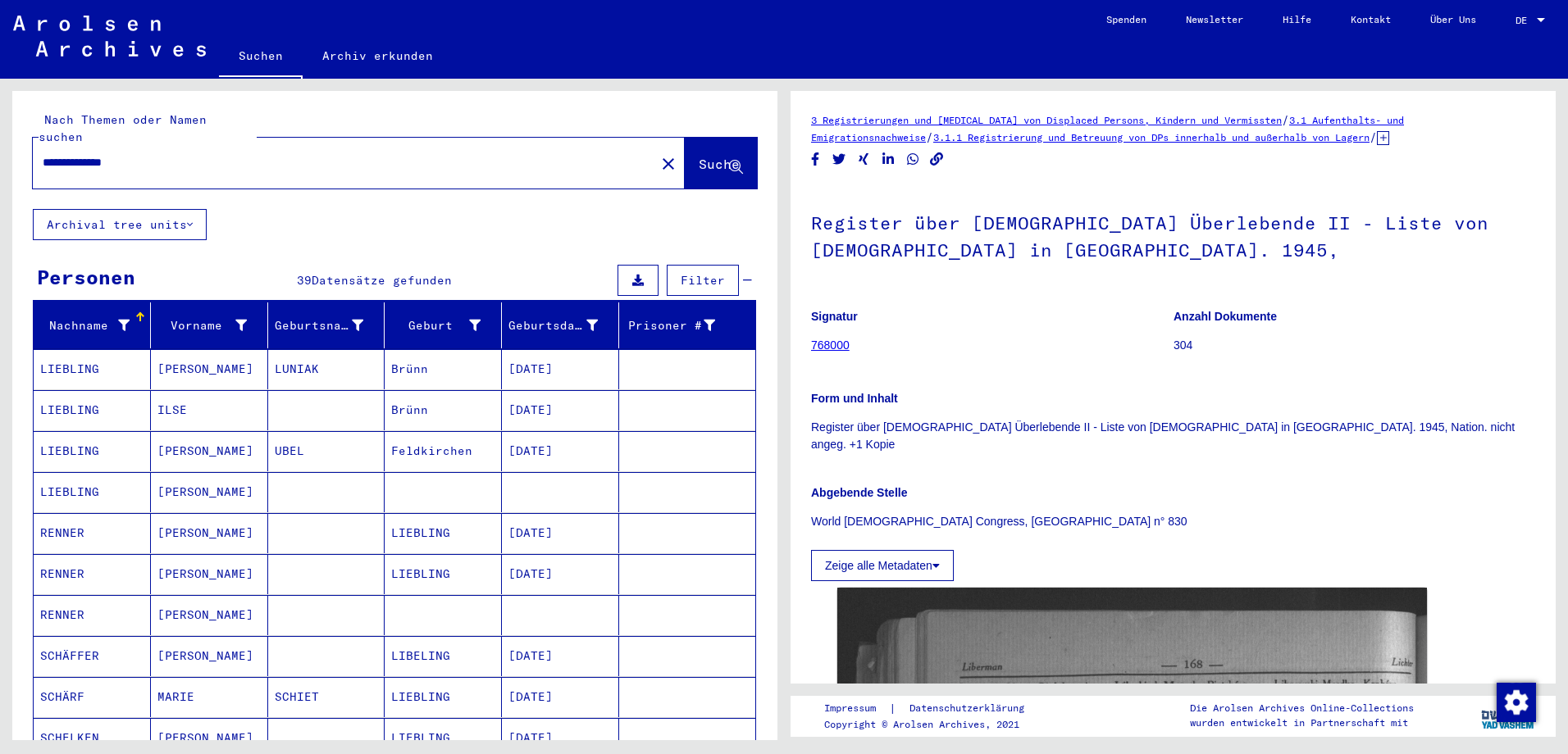
click at [72, 349] on mat-cell "LIEBLING" at bounding box center [92, 369] width 117 height 40
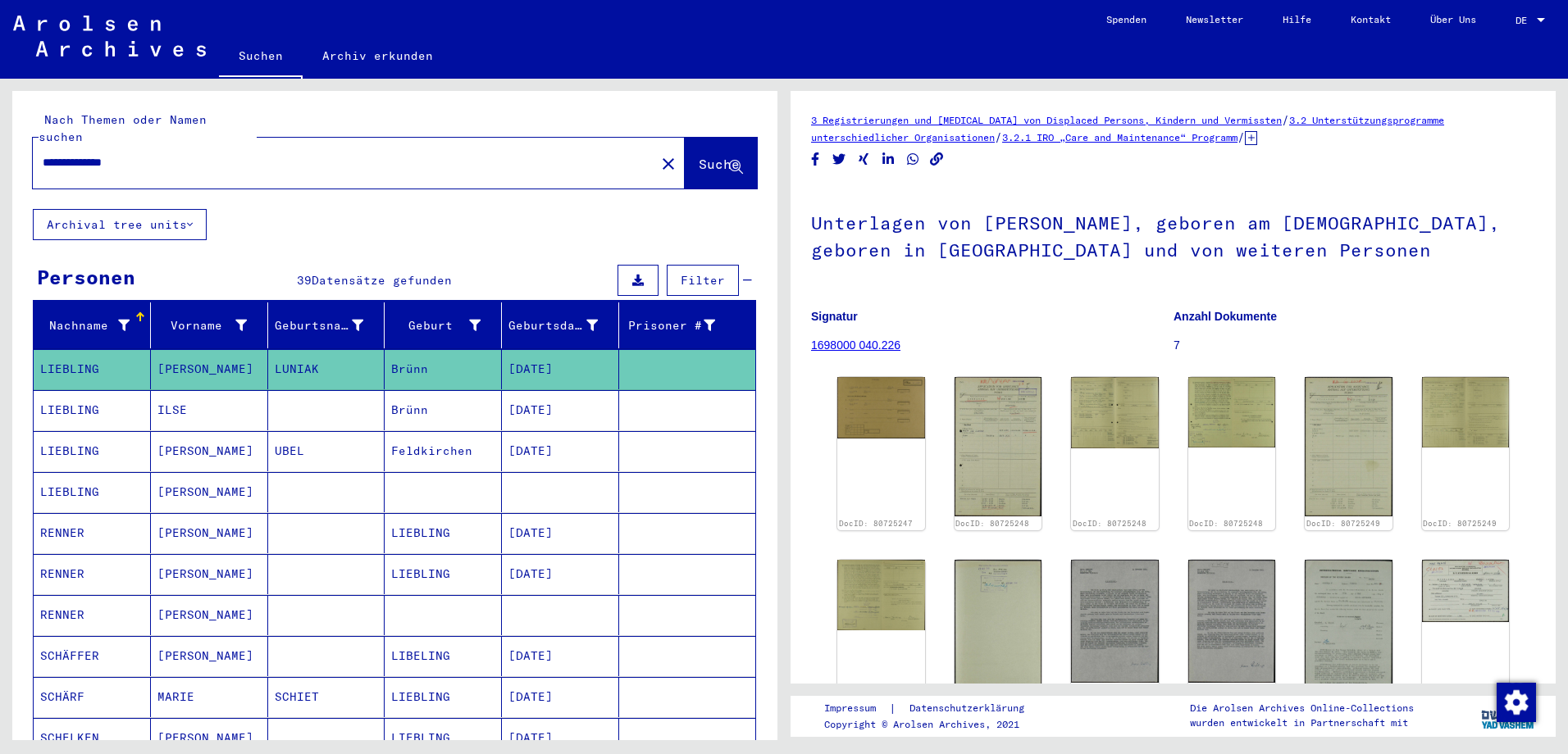
click at [125, 472] on mat-cell "LIEBLING" at bounding box center [92, 492] width 117 height 40
